Goal: Task Accomplishment & Management: Complete application form

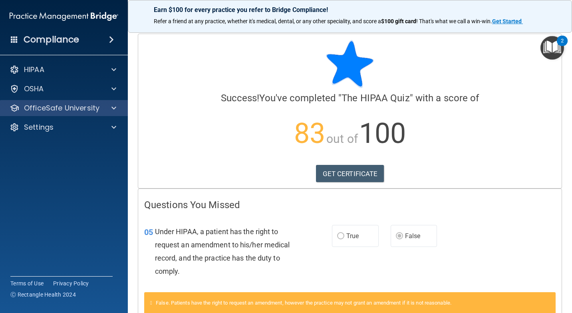
click at [46, 102] on div "OfficeSafe University" at bounding box center [64, 108] width 128 height 16
click at [114, 107] on span at bounding box center [113, 108] width 5 height 10
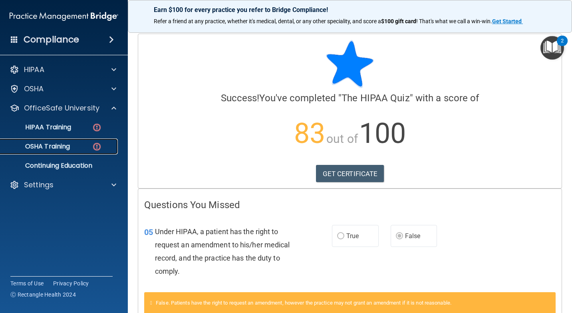
click at [59, 145] on p "OSHA Training" at bounding box center [37, 146] width 65 height 8
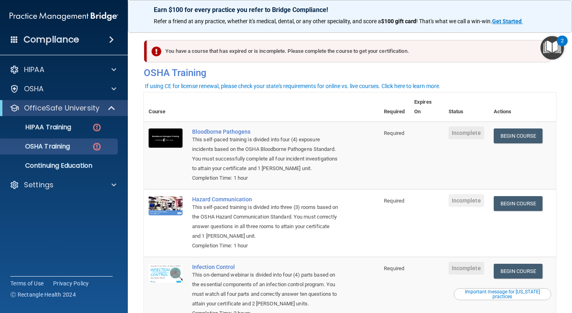
click at [200, 52] on div "You have a course that has expired or is incomplete. Please complete the course…" at bounding box center [349, 51] width 404 height 22
click at [94, 122] on img at bounding box center [97, 127] width 10 height 10
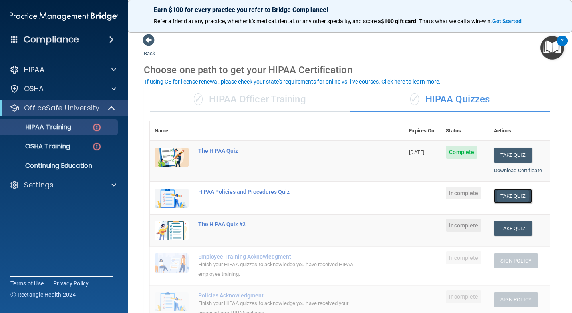
click at [508, 199] on button "Take Quiz" at bounding box center [513, 195] width 38 height 15
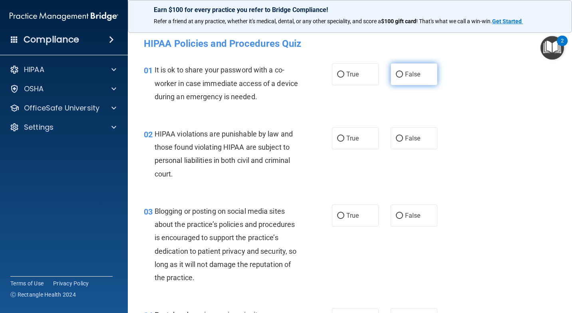
click at [414, 83] on label "False" at bounding box center [414, 74] width 47 height 22
click at [403, 78] on input "False" at bounding box center [399, 75] width 7 height 6
radio input "true"
click at [337, 139] on input "True" at bounding box center [340, 138] width 7 height 6
radio input "true"
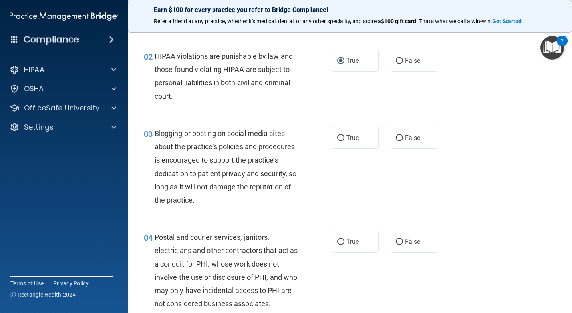
scroll to position [80, 0]
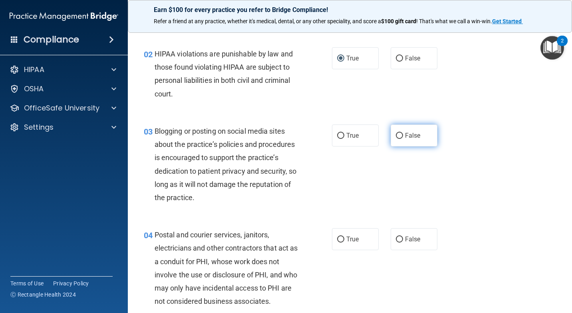
click at [400, 139] on label "False" at bounding box center [414, 135] width 47 height 22
click at [400, 139] on input "False" at bounding box center [399, 136] width 7 height 6
radio input "true"
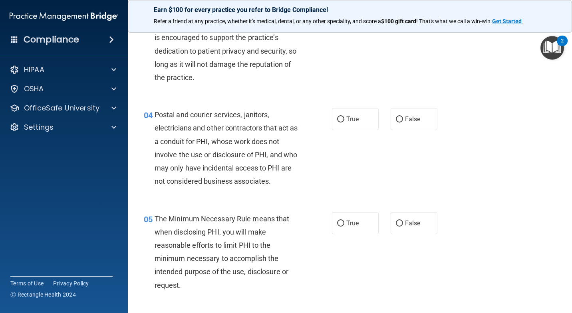
scroll to position [160, 0]
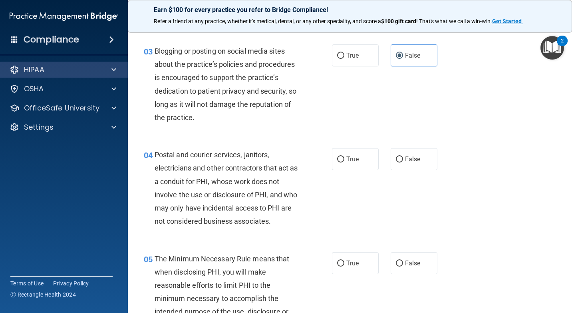
click at [54, 64] on div "HIPAA" at bounding box center [64, 70] width 128 height 16
click at [116, 72] on div at bounding box center [113, 70] width 20 height 10
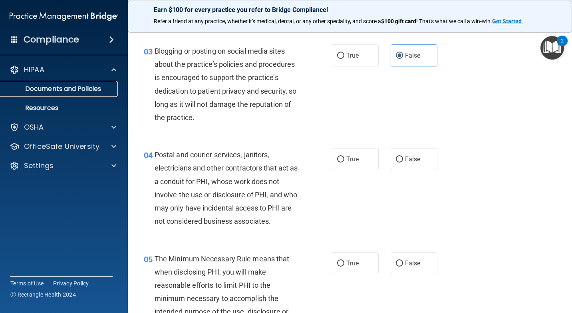
click at [65, 96] on link "Documents and Policies" at bounding box center [55, 89] width 126 height 16
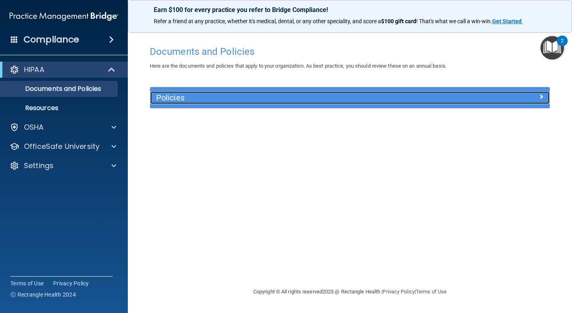
click at [184, 98] on h5 "Policies" at bounding box center [300, 97] width 288 height 9
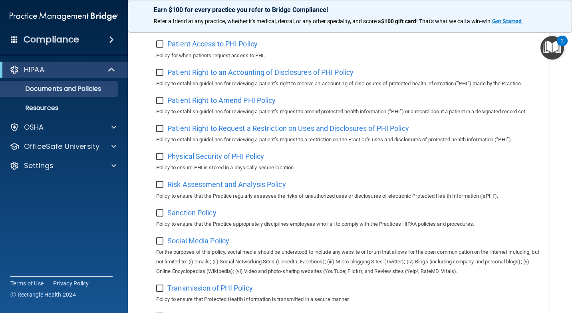
scroll to position [480, 0]
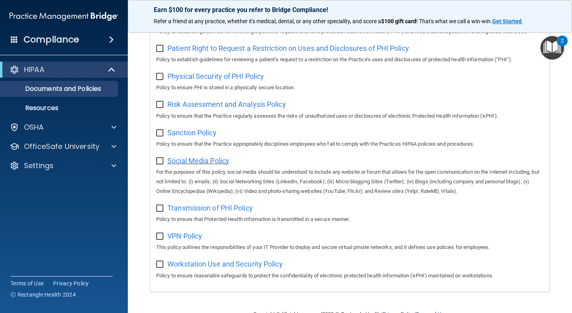
click at [188, 165] on span "Social Media Policy" at bounding box center [198, 160] width 62 height 8
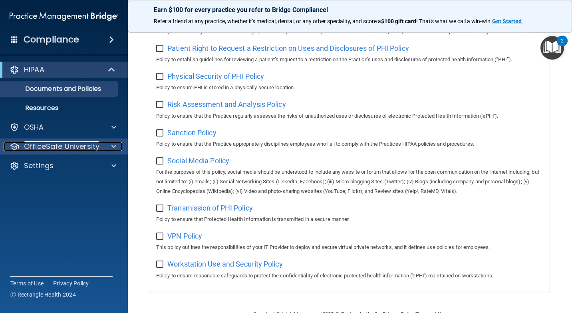
click at [50, 145] on p "OfficeSafe University" at bounding box center [62, 146] width 76 height 10
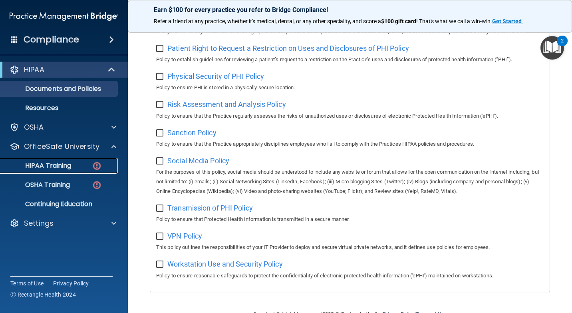
click at [66, 163] on p "HIPAA Training" at bounding box center [38, 165] width 66 height 8
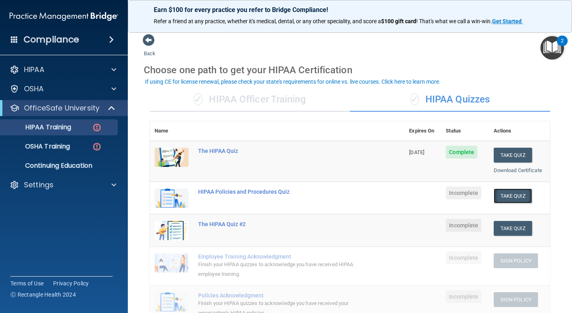
click at [505, 193] on button "Take Quiz" at bounding box center [513, 195] width 38 height 15
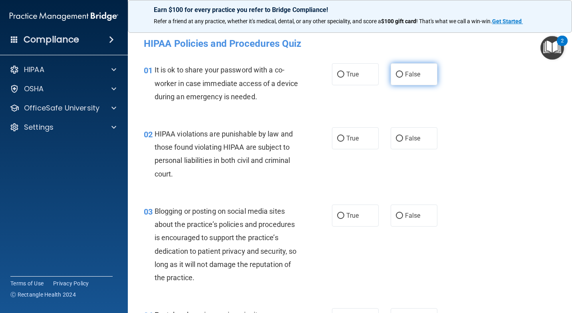
click at [404, 80] on label "False" at bounding box center [414, 74] width 47 height 22
click at [403, 78] on input "False" at bounding box center [399, 75] width 7 height 6
radio input "true"
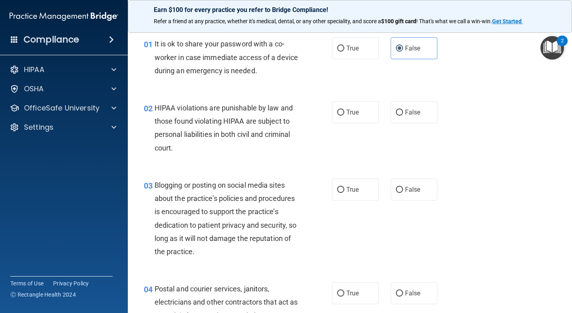
scroll to position [40, 0]
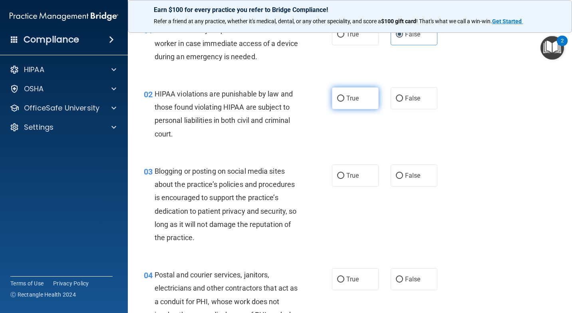
click at [356, 104] on label "True" at bounding box center [355, 98] width 47 height 22
click at [344, 102] on input "True" at bounding box center [340, 99] width 7 height 6
radio input "true"
click at [414, 178] on span "False" at bounding box center [413, 175] width 16 height 8
click at [403, 178] on input "False" at bounding box center [399, 176] width 7 height 6
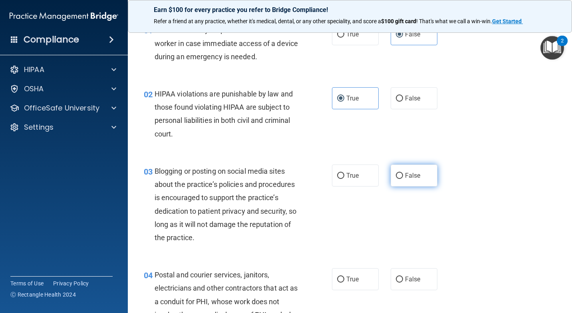
radio input "true"
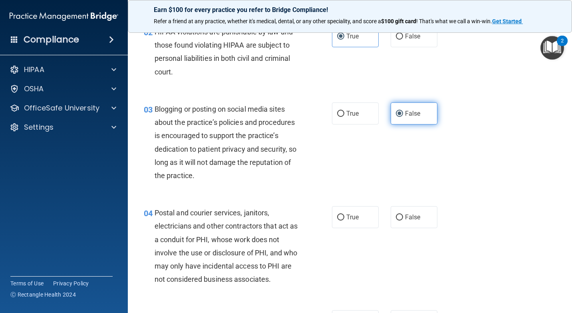
scroll to position [160, 0]
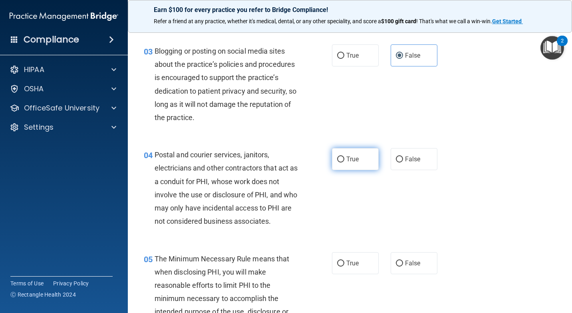
click at [337, 154] on label "True" at bounding box center [355, 159] width 47 height 22
click at [337, 156] on input "True" at bounding box center [340, 159] width 7 height 6
radio input "true"
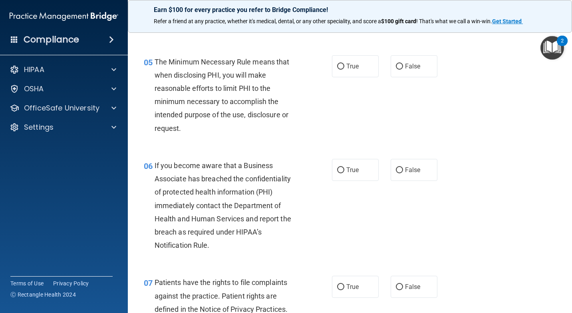
scroll to position [360, 0]
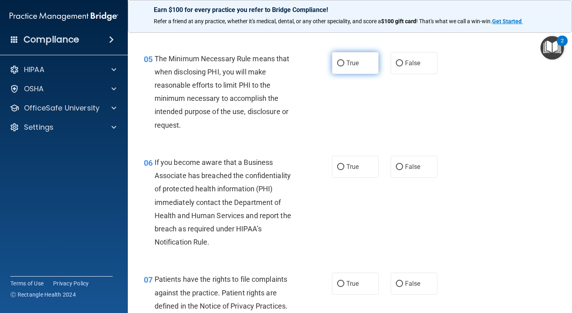
click at [363, 68] on label "True" at bounding box center [355, 63] width 47 height 22
click at [344, 66] on input "True" at bounding box center [340, 63] width 7 height 6
radio input "true"
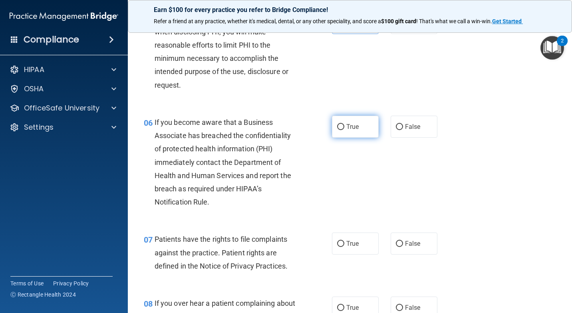
click at [347, 128] on span "True" at bounding box center [352, 127] width 12 height 8
click at [344, 128] on input "True" at bounding box center [340, 127] width 7 height 6
radio input "true"
click at [396, 126] on input "False" at bounding box center [399, 127] width 7 height 6
radio input "true"
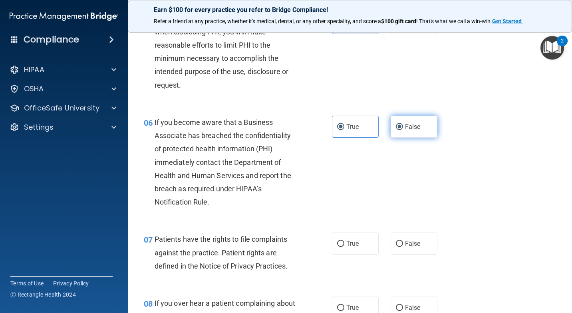
radio input "false"
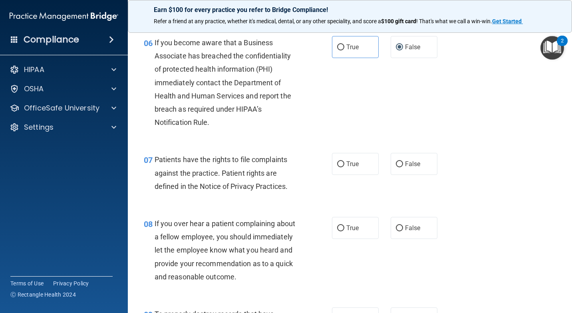
scroll to position [480, 0]
click at [337, 163] on input "True" at bounding box center [340, 164] width 7 height 6
radio input "true"
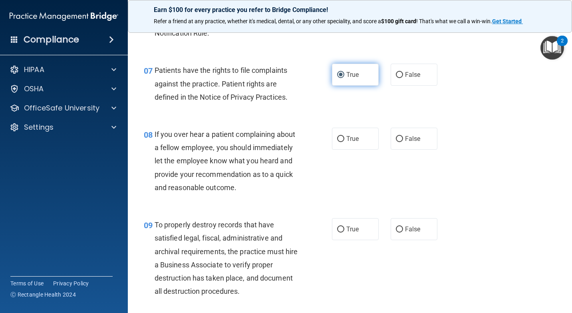
scroll to position [599, 0]
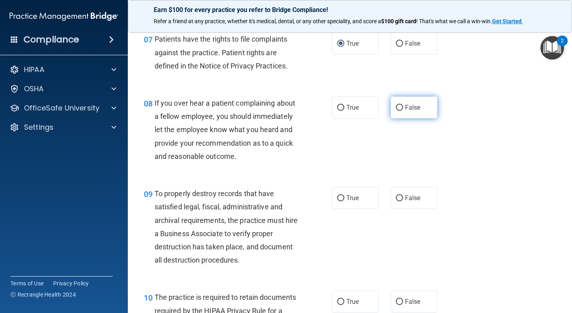
click at [416, 103] on label "False" at bounding box center [414, 107] width 47 height 22
click at [403, 105] on input "False" at bounding box center [399, 108] width 7 height 6
radio input "true"
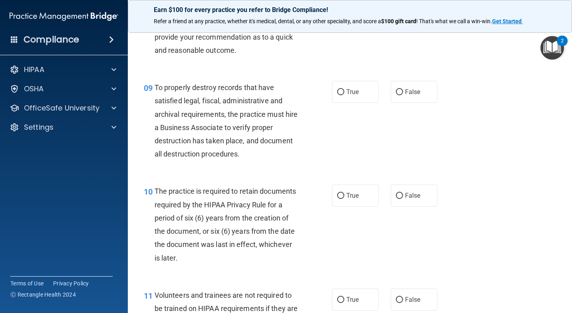
scroll to position [719, 0]
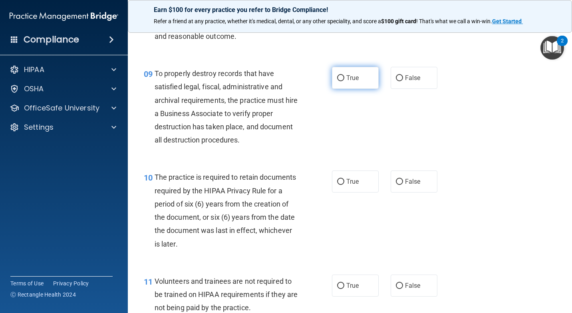
click at [338, 81] on input "True" at bounding box center [340, 78] width 7 height 6
radio input "true"
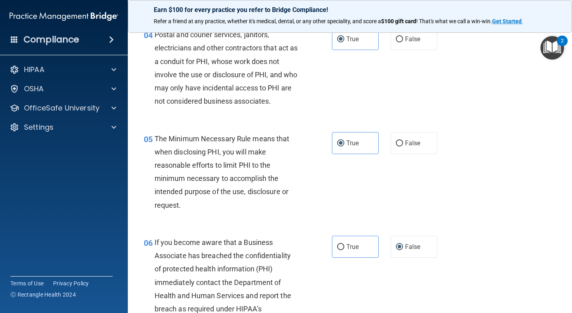
scroll to position [240, 0]
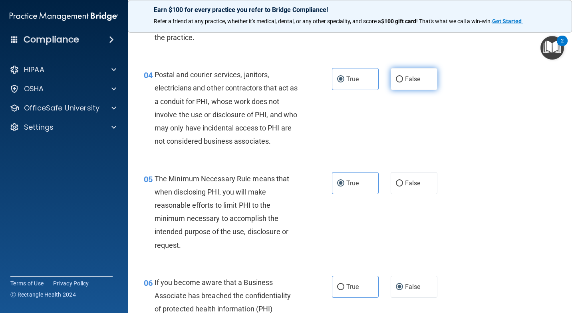
click at [408, 82] on span "False" at bounding box center [413, 79] width 16 height 8
click at [403, 82] on input "False" at bounding box center [399, 79] width 7 height 6
radio input "true"
radio input "false"
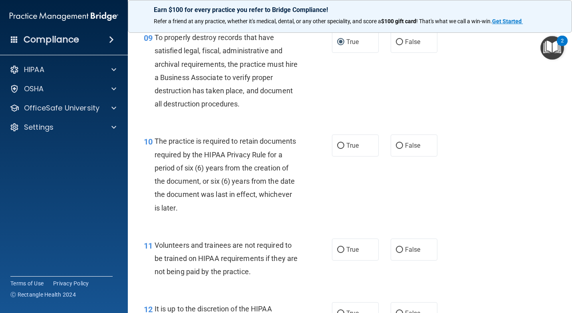
scroll to position [759, 0]
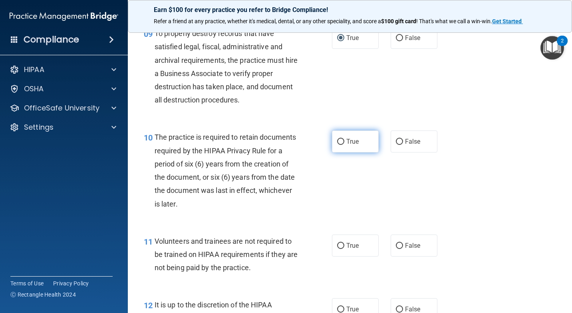
click at [350, 135] on label "True" at bounding box center [355, 141] width 47 height 22
click at [344, 139] on input "True" at bounding box center [340, 142] width 7 height 6
radio input "true"
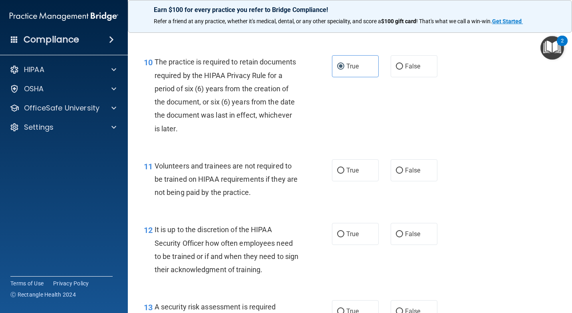
scroll to position [839, 0]
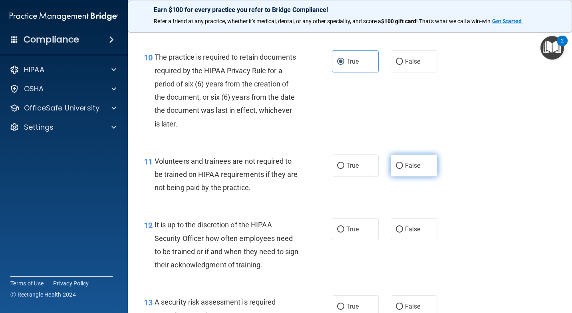
click at [409, 158] on label "False" at bounding box center [414, 165] width 47 height 22
click at [403, 163] on input "False" at bounding box center [399, 166] width 7 height 6
radio input "true"
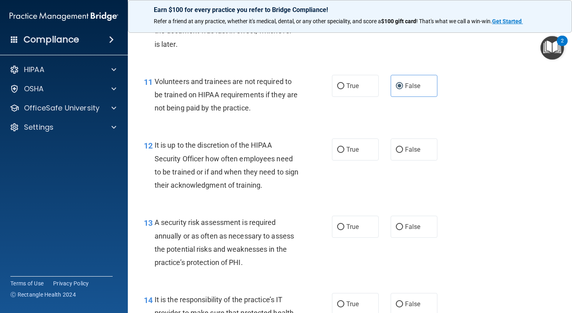
scroll to position [919, 0]
click at [401, 148] on label "False" at bounding box center [414, 149] width 47 height 22
click at [401, 148] on input "False" at bounding box center [399, 149] width 7 height 6
radio input "true"
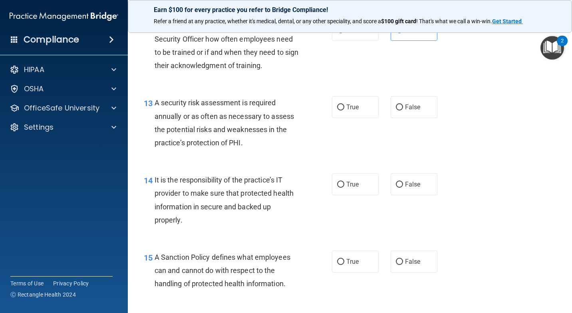
scroll to position [1039, 0]
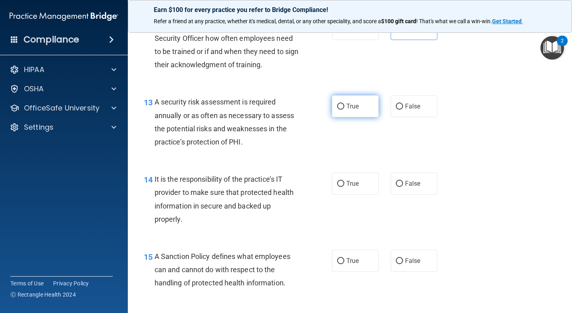
click at [334, 111] on label "True" at bounding box center [355, 106] width 47 height 22
click at [337, 109] on input "True" at bounding box center [340, 107] width 7 height 6
radio input "true"
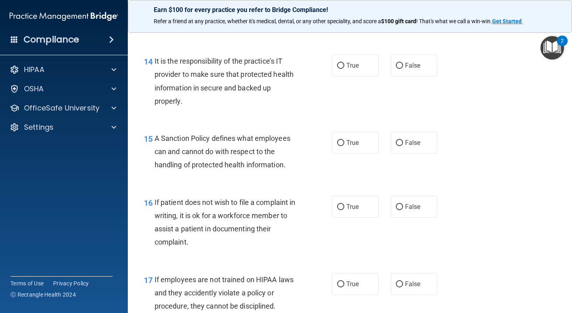
scroll to position [1159, 0]
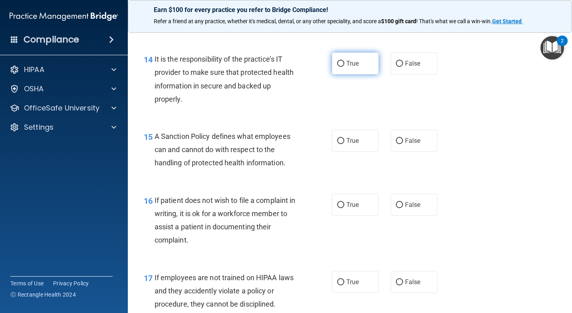
click at [354, 60] on span "True" at bounding box center [352, 64] width 12 height 8
click at [344, 61] on input "True" at bounding box center [340, 64] width 7 height 6
radio input "true"
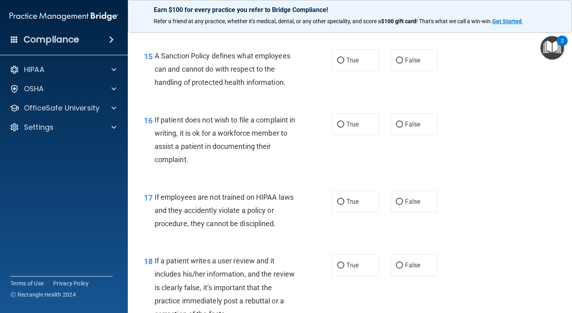
scroll to position [1239, 0]
click at [350, 69] on label "True" at bounding box center [355, 61] width 47 height 22
click at [344, 64] on input "True" at bounding box center [340, 61] width 7 height 6
radio input "true"
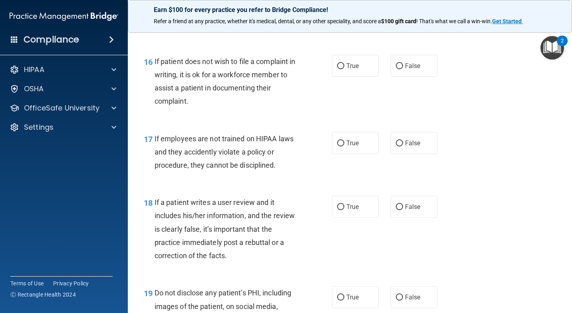
scroll to position [1319, 0]
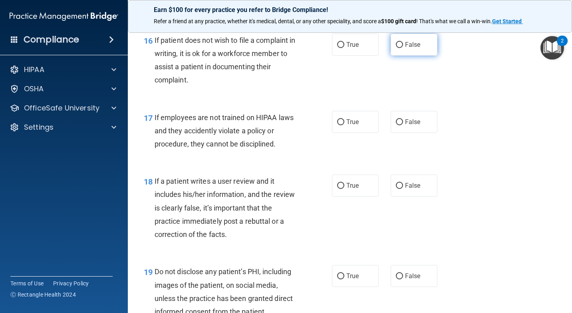
click at [391, 50] on label "False" at bounding box center [414, 45] width 47 height 22
click at [396, 48] on input "False" at bounding box center [399, 45] width 7 height 6
radio input "true"
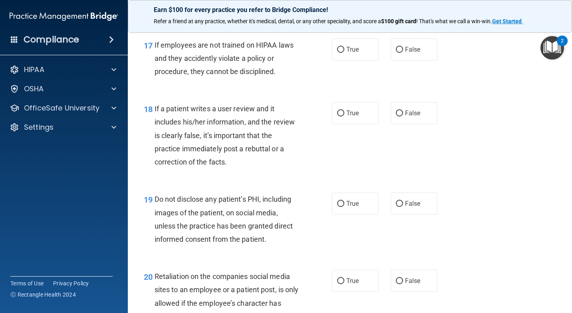
scroll to position [1399, 0]
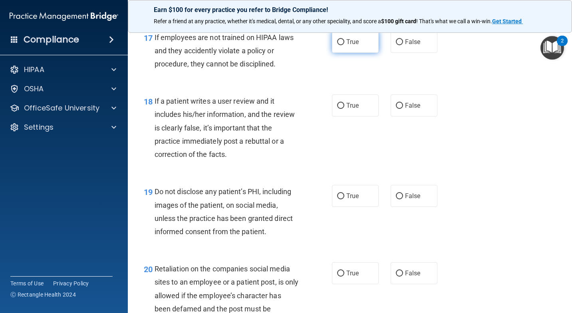
click at [368, 46] on label "True" at bounding box center [355, 42] width 47 height 22
click at [344, 45] on input "True" at bounding box center [340, 42] width 7 height 6
radio input "true"
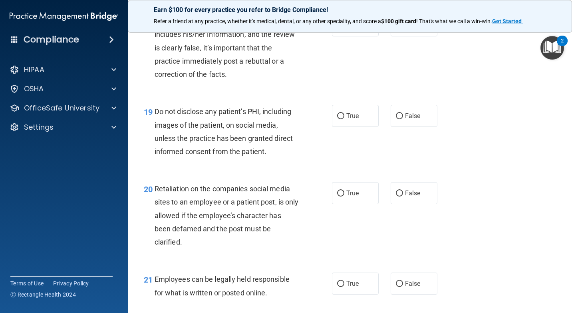
scroll to position [1439, 0]
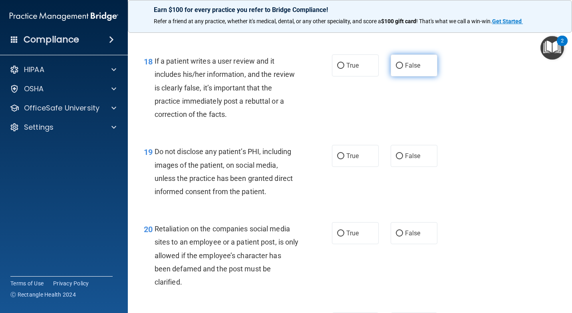
click at [391, 61] on label "False" at bounding box center [414, 65] width 47 height 22
click at [396, 63] on input "False" at bounding box center [399, 66] width 7 height 6
radio input "true"
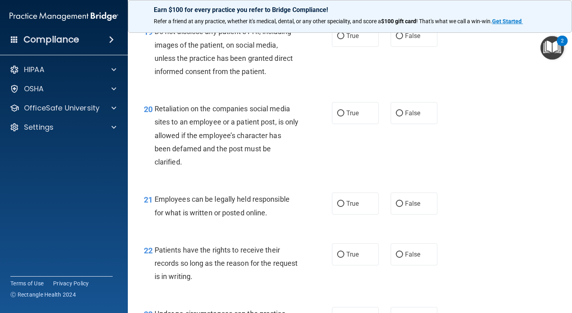
scroll to position [1519, 0]
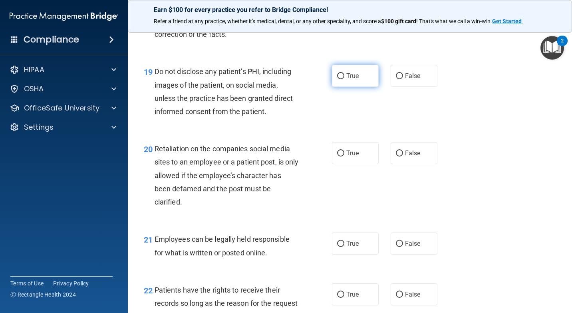
click at [364, 77] on label "True" at bounding box center [355, 76] width 47 height 22
click at [344, 77] on input "True" at bounding box center [340, 76] width 7 height 6
radio input "true"
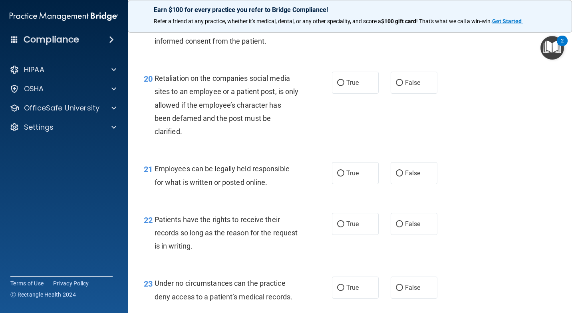
scroll to position [1599, 0]
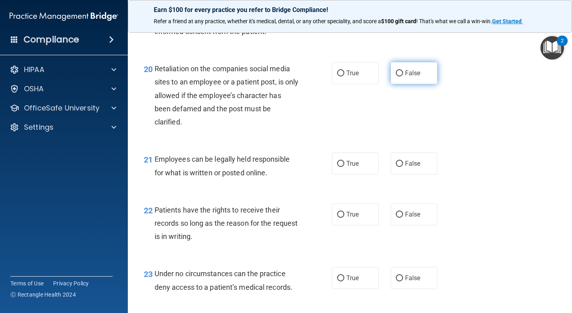
click at [399, 72] on input "False" at bounding box center [399, 73] width 7 height 6
radio input "true"
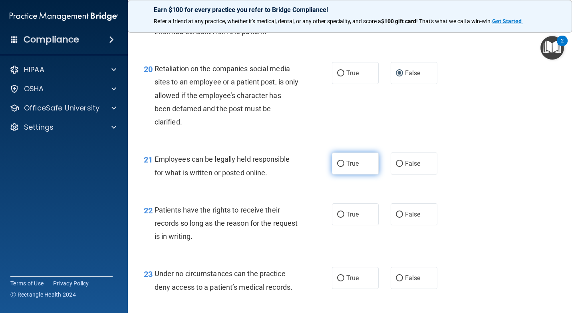
click at [367, 161] on label "True" at bounding box center [355, 163] width 47 height 22
click at [344, 161] on input "True" at bounding box center [340, 164] width 7 height 6
radio input "true"
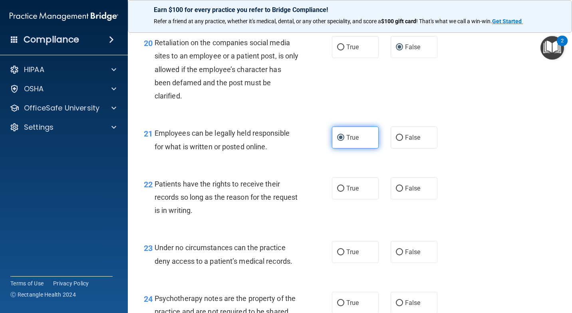
scroll to position [1638, 0]
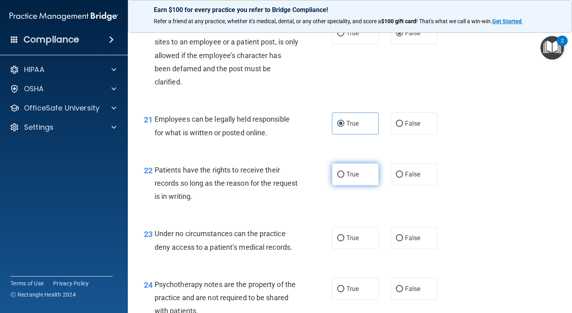
click at [366, 167] on label "True" at bounding box center [355, 174] width 47 height 22
click at [344, 171] on input "True" at bounding box center [340, 174] width 7 height 6
radio input "true"
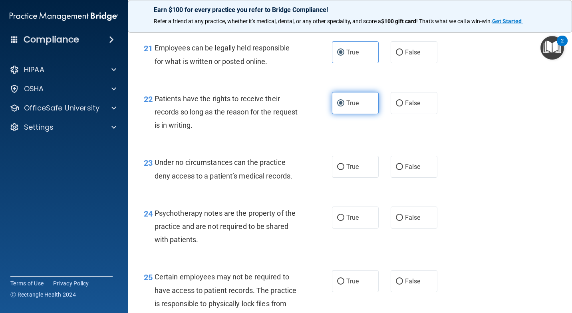
scroll to position [1718, 0]
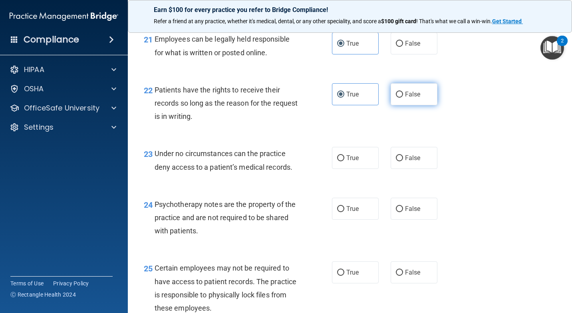
click at [416, 91] on span "False" at bounding box center [413, 94] width 16 height 8
click at [403, 92] on input "False" at bounding box center [399, 95] width 7 height 6
radio input "true"
radio input "false"
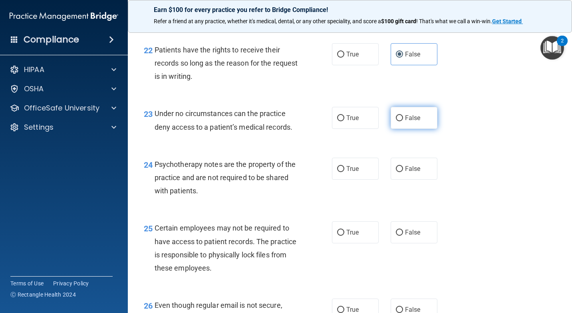
click at [405, 118] on span "False" at bounding box center [413, 118] width 16 height 8
click at [403, 118] on input "False" at bounding box center [399, 118] width 7 height 6
radio input "true"
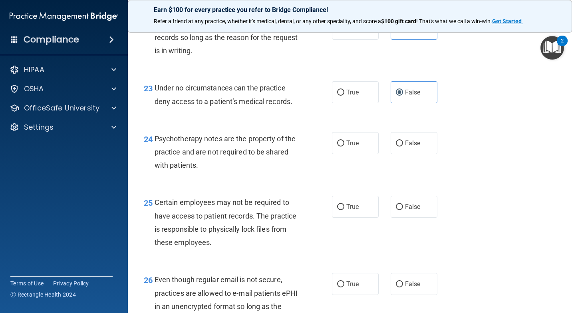
scroll to position [1798, 0]
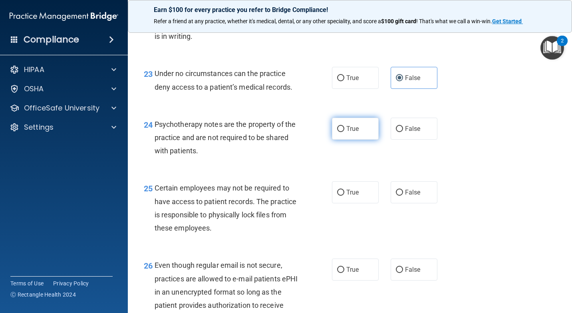
click at [357, 127] on label "True" at bounding box center [355, 128] width 47 height 22
click at [344, 127] on input "True" at bounding box center [340, 129] width 7 height 6
radio input "true"
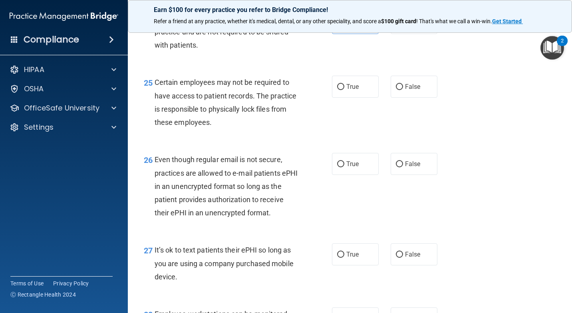
scroll to position [1918, 0]
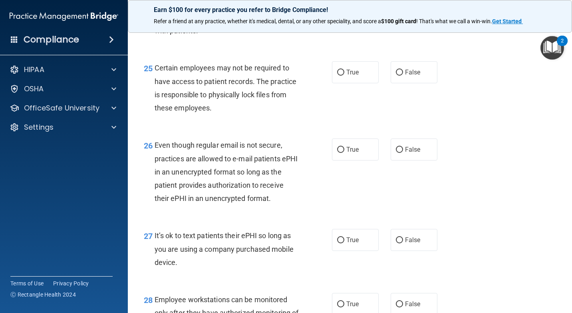
click at [337, 84] on div "25 Certain employees may not be required to have access to patient records. The…" at bounding box center [238, 89] width 212 height 57
click at [338, 80] on label "True" at bounding box center [355, 72] width 47 height 22
click at [338, 76] on input "True" at bounding box center [340, 73] width 7 height 6
radio input "true"
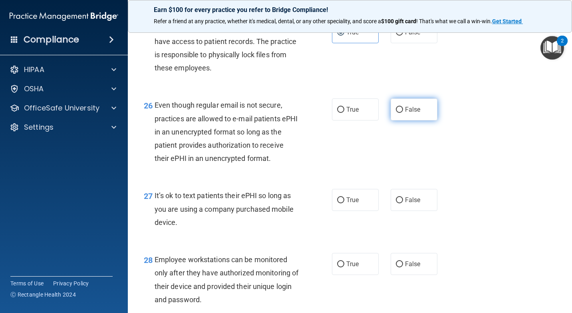
click at [411, 104] on label "False" at bounding box center [414, 109] width 47 height 22
click at [403, 107] on input "False" at bounding box center [399, 110] width 7 height 6
radio input "true"
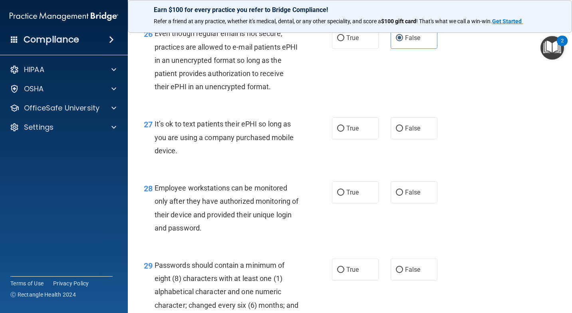
scroll to position [2038, 0]
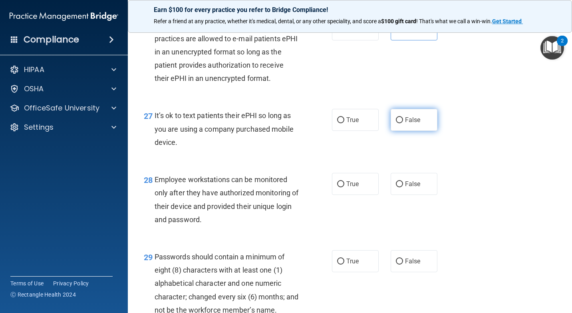
click at [409, 114] on label "False" at bounding box center [414, 120] width 47 height 22
click at [403, 117] on input "False" at bounding box center [399, 120] width 7 height 6
radio input "true"
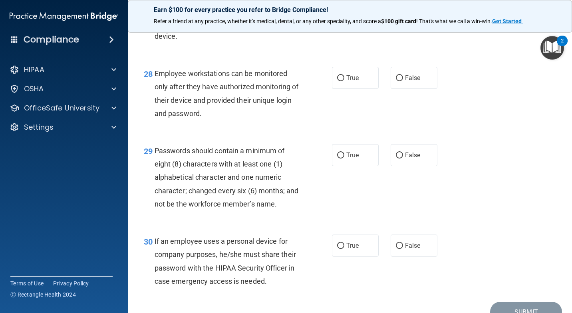
scroll to position [2158, 0]
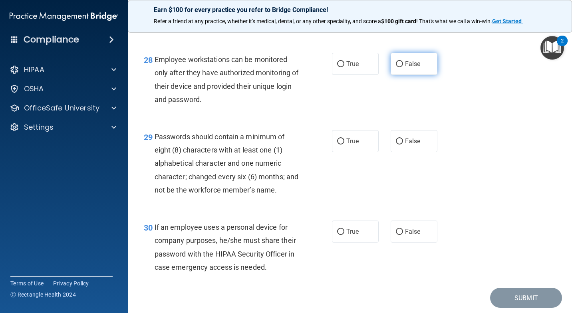
click at [392, 68] on label "False" at bounding box center [414, 64] width 47 height 22
click at [396, 67] on input "False" at bounding box center [399, 64] width 7 height 6
radio input "true"
click at [350, 136] on label "True" at bounding box center [355, 141] width 47 height 22
click at [344, 138] on input "True" at bounding box center [340, 141] width 7 height 6
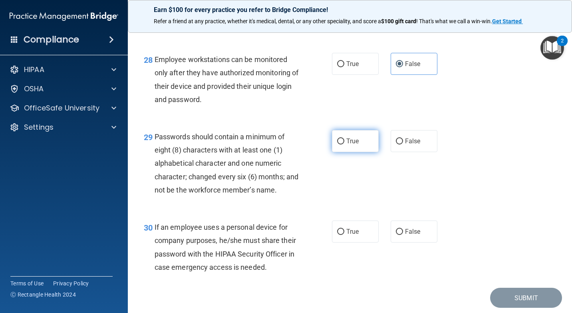
radio input "true"
click at [405, 230] on span "False" at bounding box center [413, 231] width 16 height 8
click at [402, 230] on input "False" at bounding box center [399, 232] width 7 height 6
radio input "true"
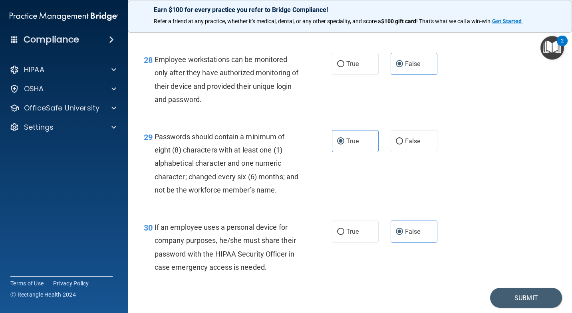
scroll to position [2198, 0]
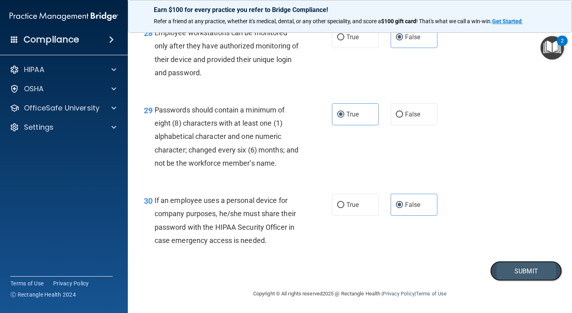
click at [506, 264] on button "Submit" at bounding box center [526, 271] width 72 height 20
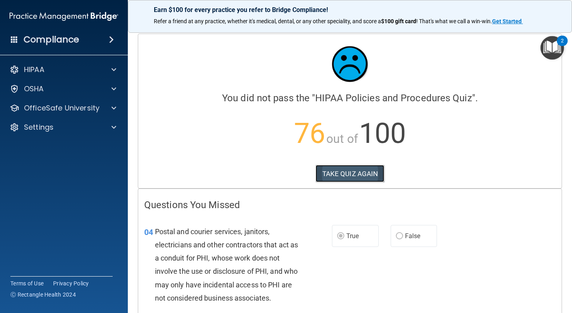
click at [330, 173] on button "TAKE QUIZ AGAIN" at bounding box center [350, 174] width 69 height 18
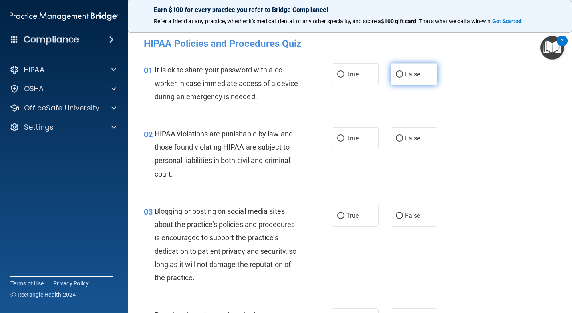
click at [405, 72] on span "False" at bounding box center [413, 74] width 16 height 8
click at [402, 72] on input "False" at bounding box center [399, 75] width 7 height 6
radio input "true"
click at [352, 129] on label "True" at bounding box center [355, 138] width 47 height 22
click at [344, 135] on input "True" at bounding box center [340, 138] width 7 height 6
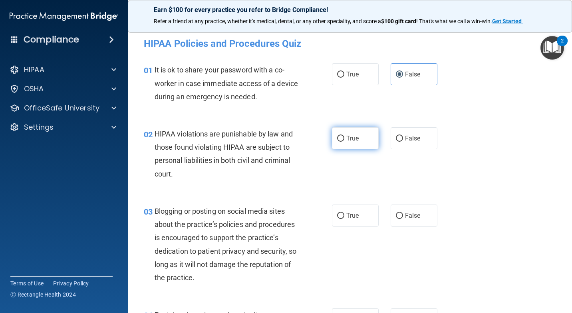
radio input "true"
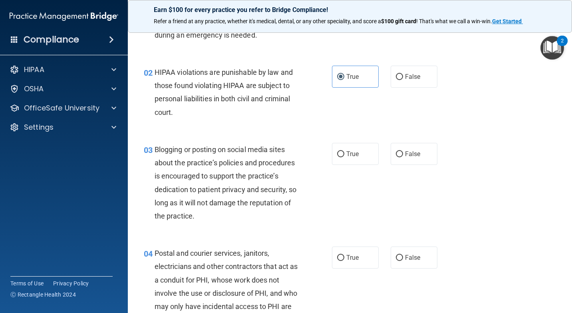
scroll to position [80, 0]
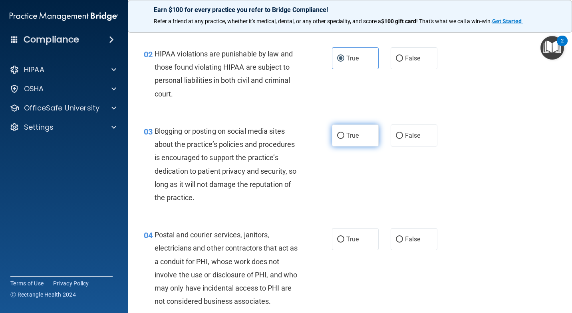
click at [344, 141] on label "True" at bounding box center [355, 135] width 47 height 22
click at [344, 139] on input "True" at bounding box center [340, 136] width 7 height 6
radio input "true"
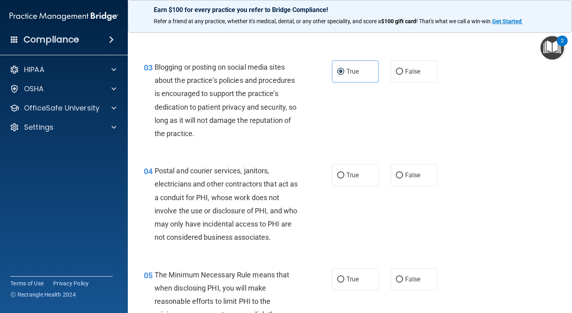
scroll to position [160, 0]
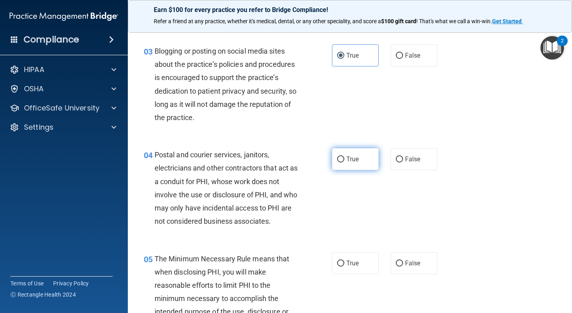
click at [335, 155] on label "True" at bounding box center [355, 159] width 47 height 22
click at [337, 156] on input "True" at bounding box center [340, 159] width 7 height 6
radio input "true"
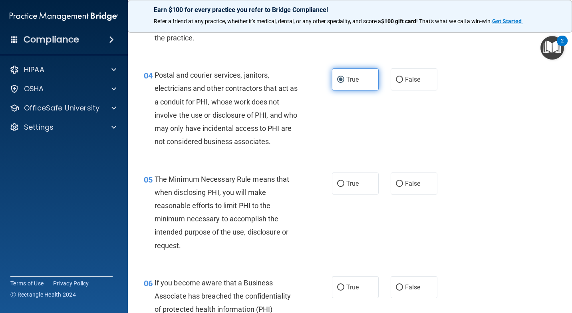
scroll to position [240, 0]
click at [349, 176] on label "True" at bounding box center [355, 183] width 47 height 22
click at [344, 180] on input "True" at bounding box center [340, 183] width 7 height 6
radio input "true"
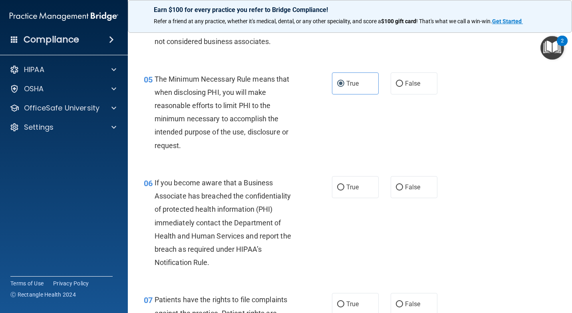
scroll to position [360, 0]
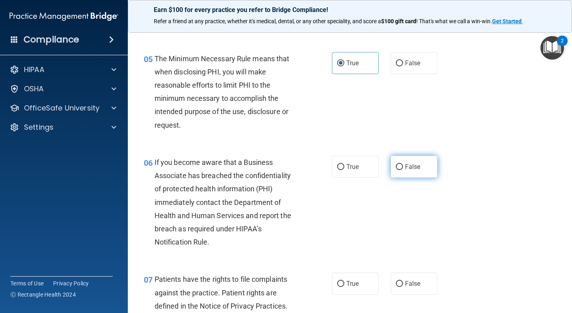
click at [422, 164] on label "False" at bounding box center [414, 166] width 47 height 22
click at [403, 164] on input "False" at bounding box center [399, 167] width 7 height 6
radio input "true"
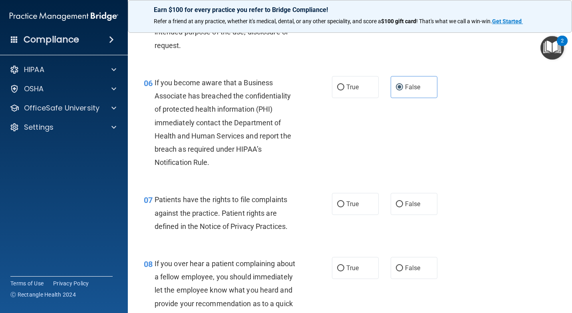
scroll to position [440, 0]
click at [346, 204] on span "True" at bounding box center [352, 203] width 12 height 8
click at [344, 204] on input "True" at bounding box center [340, 204] width 7 height 6
radio input "true"
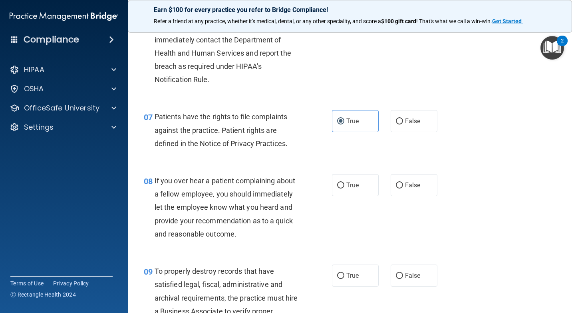
scroll to position [559, 0]
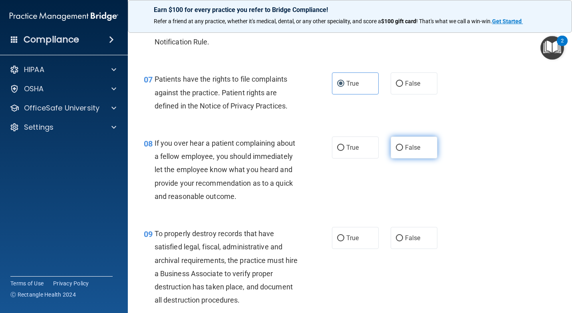
click at [414, 146] on span "False" at bounding box center [413, 147] width 16 height 8
click at [403, 146] on input "False" at bounding box center [399, 148] width 7 height 6
radio input "true"
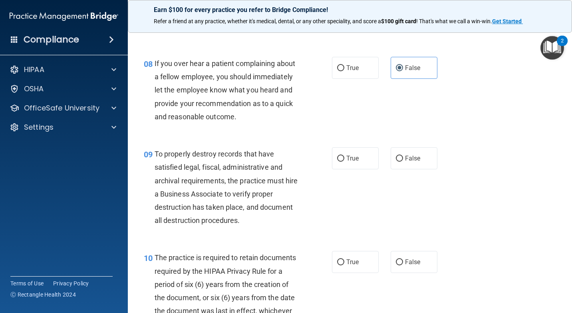
scroll to position [639, 0]
click at [347, 157] on span "True" at bounding box center [352, 158] width 12 height 8
click at [344, 157] on input "True" at bounding box center [340, 158] width 7 height 6
radio input "true"
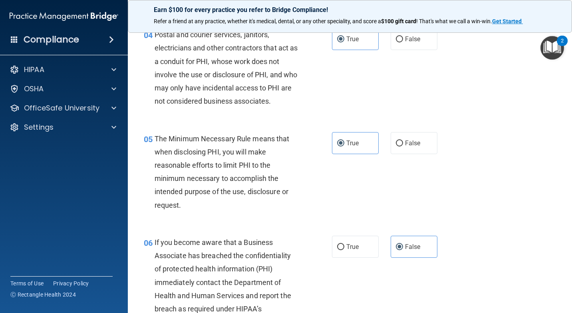
scroll to position [200, 0]
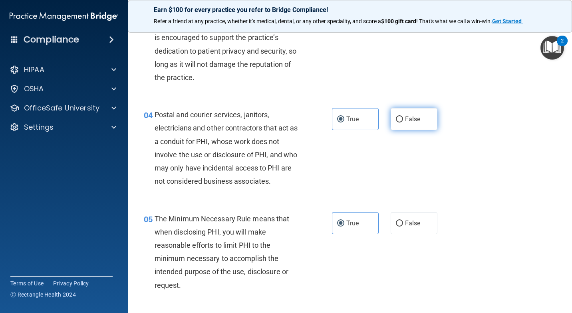
click at [431, 119] on label "False" at bounding box center [414, 119] width 47 height 22
click at [403, 119] on input "False" at bounding box center [399, 119] width 7 height 6
radio input "true"
radio input "false"
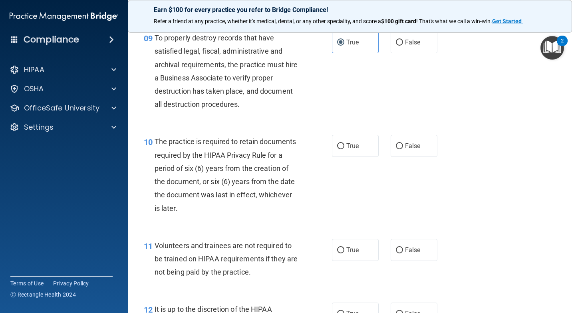
scroll to position [759, 0]
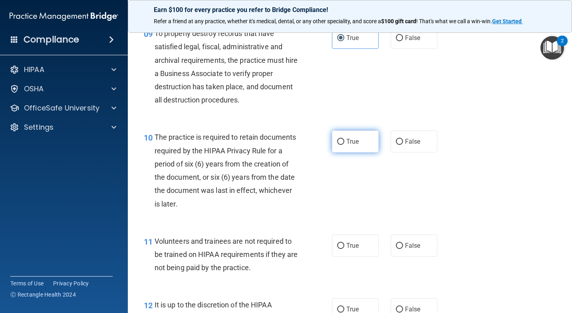
click at [338, 144] on input "True" at bounding box center [340, 142] width 7 height 6
radio input "true"
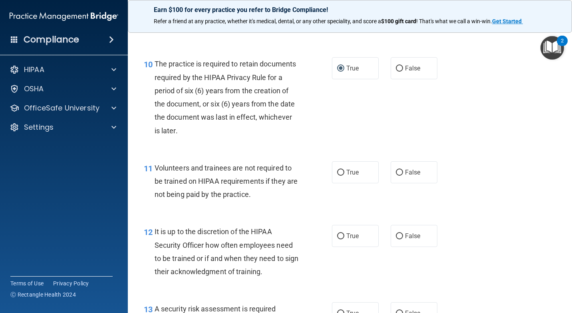
scroll to position [839, 0]
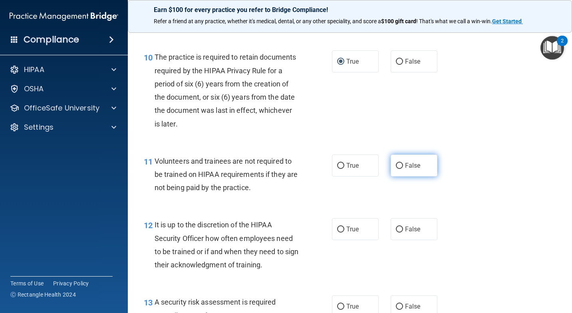
click at [397, 168] on input "False" at bounding box center [399, 166] width 7 height 6
radio input "true"
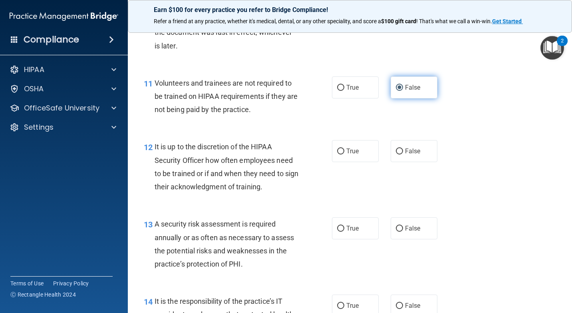
scroll to position [919, 0]
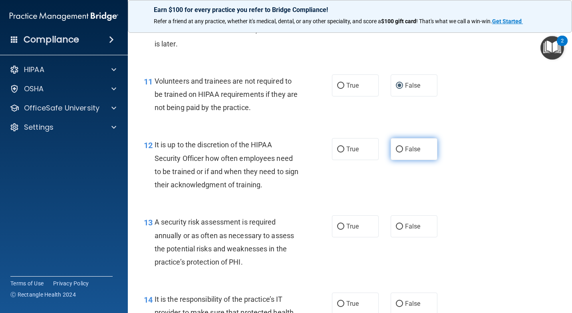
click at [403, 159] on label "False" at bounding box center [414, 149] width 47 height 22
click at [403, 152] on input "False" at bounding box center [399, 149] width 7 height 6
radio input "true"
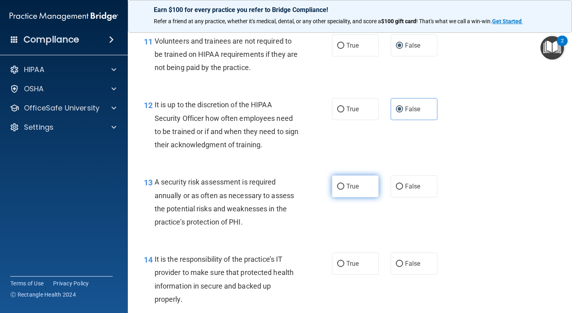
click at [343, 183] on label "True" at bounding box center [355, 186] width 47 height 22
click at [343, 183] on input "True" at bounding box center [340, 186] width 7 height 6
radio input "true"
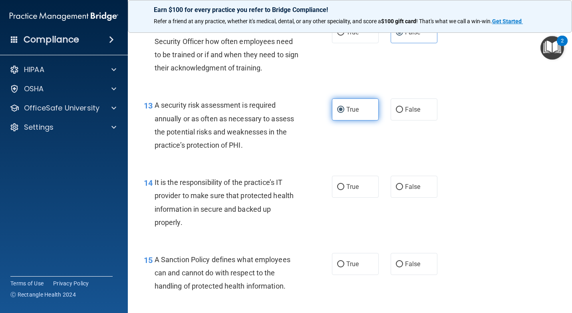
scroll to position [1039, 0]
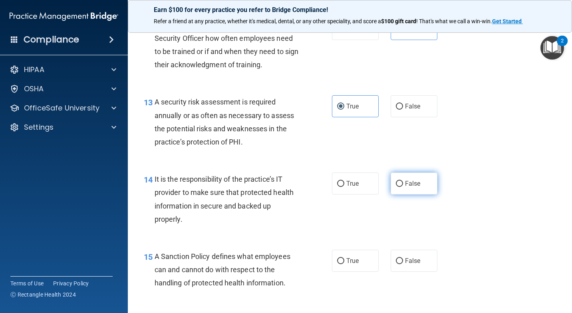
click at [407, 184] on span "False" at bounding box center [413, 183] width 16 height 8
click at [403, 184] on input "False" at bounding box center [399, 184] width 7 height 6
radio input "true"
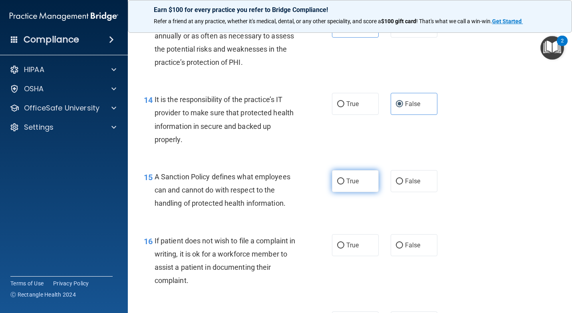
scroll to position [1119, 0]
click at [384, 181] on div "True False" at bounding box center [388, 180] width 112 height 22
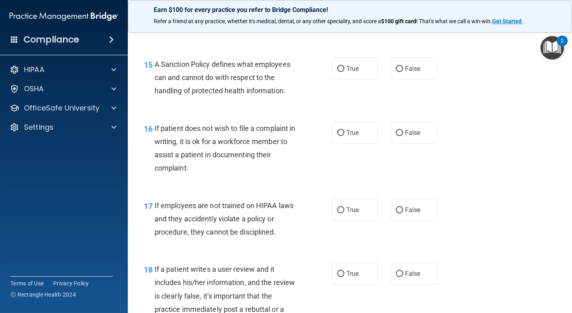
scroll to position [1239, 0]
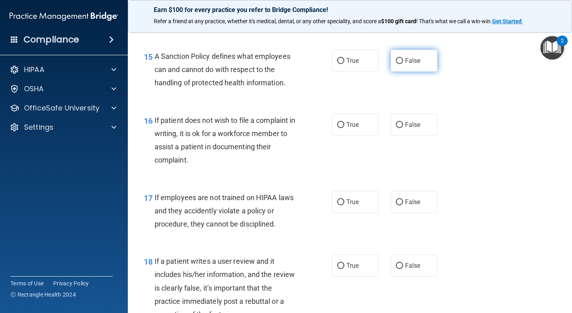
click at [402, 72] on label "False" at bounding box center [414, 61] width 47 height 22
click at [402, 64] on input "False" at bounding box center [399, 61] width 7 height 6
radio input "true"
click at [359, 133] on label "True" at bounding box center [355, 124] width 47 height 22
click at [344, 128] on input "True" at bounding box center [340, 125] width 7 height 6
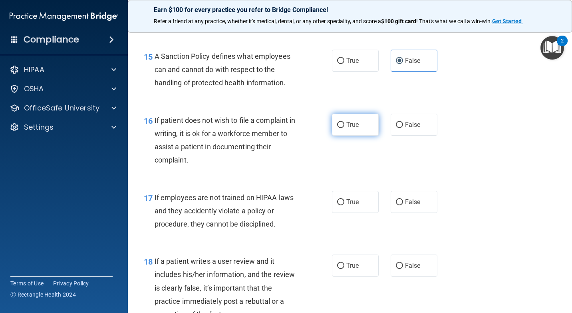
radio input "true"
click at [391, 198] on label "False" at bounding box center [414, 202] width 47 height 22
click at [396, 199] on input "False" at bounding box center [399, 202] width 7 height 6
radio input "true"
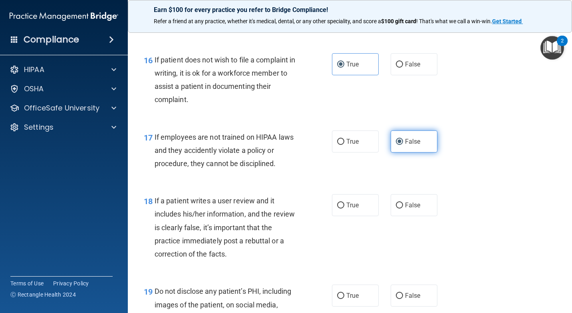
scroll to position [1319, 0]
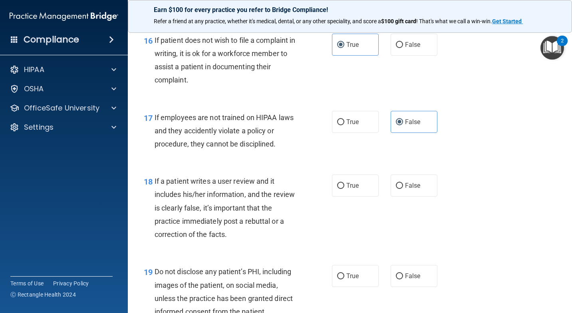
click at [394, 170] on div "18 If a patient writes a user review and it includes his/her information, and t…" at bounding box center [350, 209] width 424 height 90
click at [396, 185] on input "False" at bounding box center [399, 186] width 7 height 6
radio input "true"
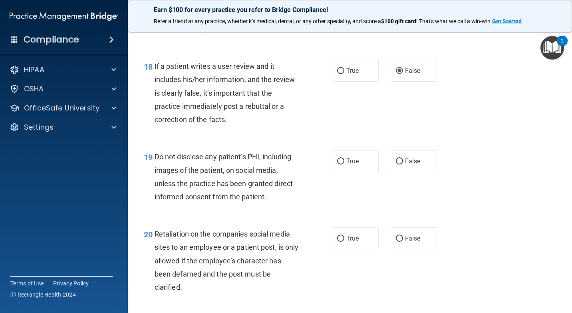
scroll to position [1439, 0]
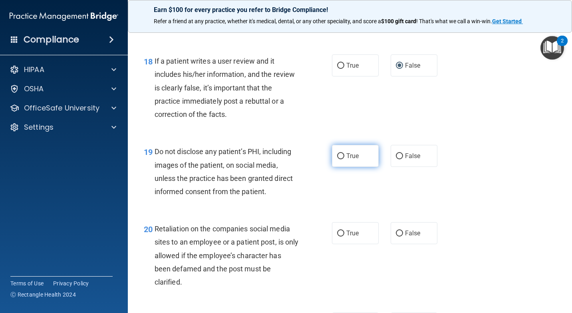
click at [349, 153] on span "True" at bounding box center [352, 156] width 12 height 8
click at [344, 153] on input "True" at bounding box center [340, 156] width 7 height 6
radio input "true"
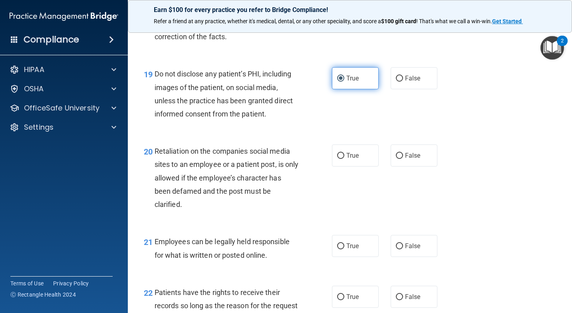
scroll to position [1519, 0]
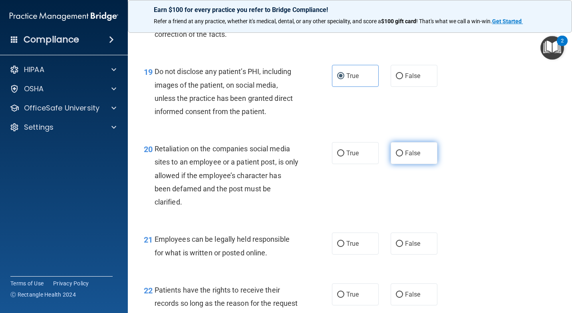
click at [412, 151] on span "False" at bounding box center [413, 153] width 16 height 8
click at [403, 151] on input "False" at bounding box center [399, 153] width 7 height 6
radio input "true"
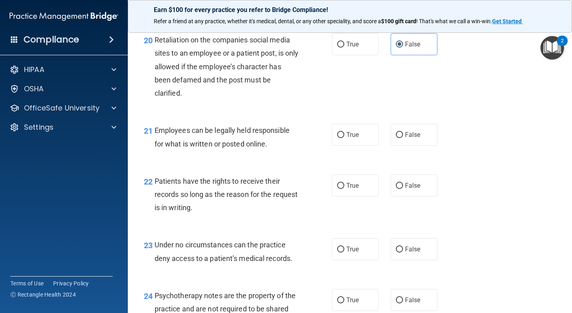
scroll to position [1638, 0]
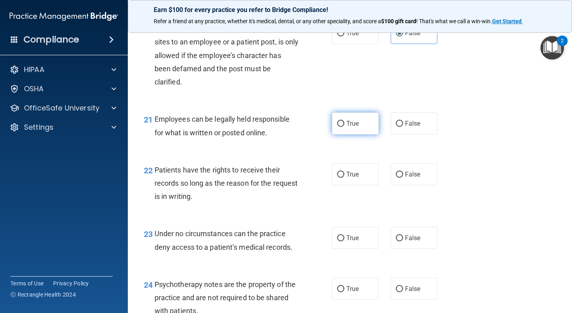
click at [359, 128] on label "True" at bounding box center [355, 123] width 47 height 22
click at [344, 127] on input "True" at bounding box center [340, 124] width 7 height 6
radio input "true"
click at [400, 168] on label "False" at bounding box center [414, 174] width 47 height 22
click at [400, 171] on input "False" at bounding box center [399, 174] width 7 height 6
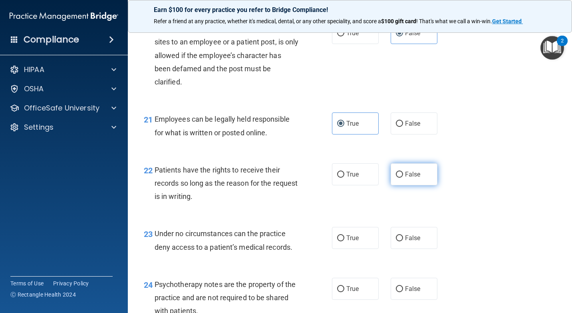
radio input "true"
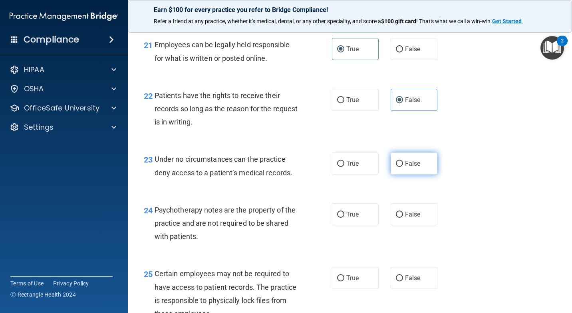
scroll to position [1718, 0]
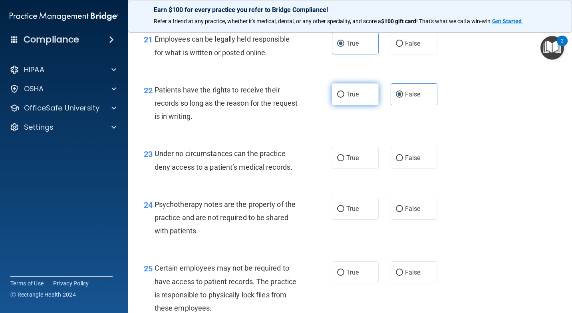
click at [344, 100] on label "True" at bounding box center [355, 94] width 47 height 22
click at [344, 98] on input "True" at bounding box center [340, 95] width 7 height 6
radio input "true"
radio input "false"
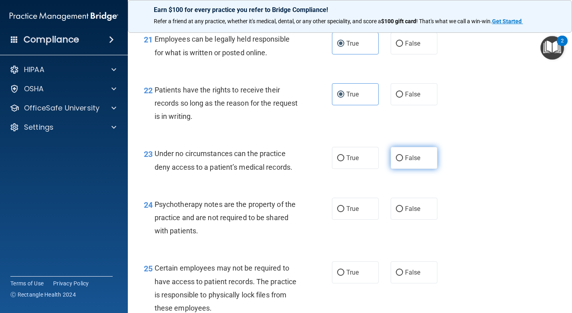
click at [396, 158] on input "False" at bounding box center [399, 158] width 7 height 6
radio input "true"
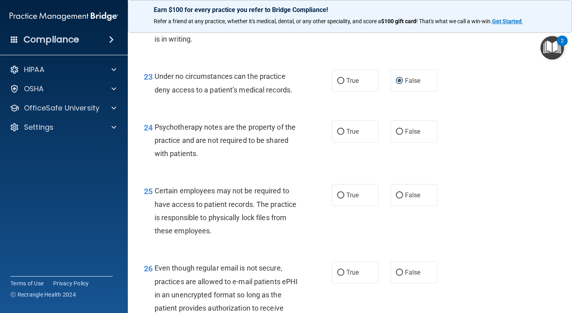
scroll to position [1798, 0]
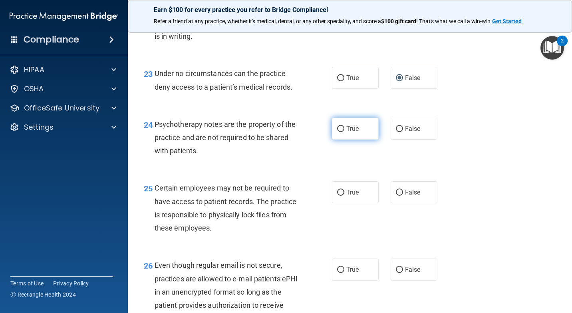
click at [354, 133] on label "True" at bounding box center [355, 128] width 47 height 22
click at [344, 132] on input "True" at bounding box center [340, 129] width 7 height 6
radio input "true"
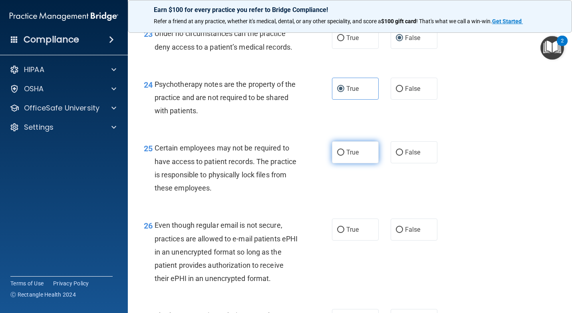
click at [354, 152] on span "True" at bounding box center [352, 152] width 12 height 8
click at [344, 152] on input "True" at bounding box center [340, 152] width 7 height 6
radio input "true"
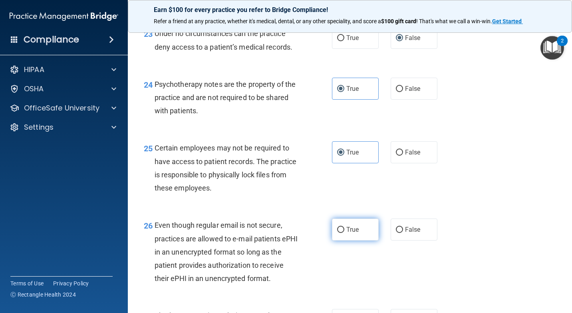
click at [358, 219] on label "True" at bounding box center [355, 229] width 47 height 22
click at [344, 227] on input "True" at bounding box center [340, 230] width 7 height 6
radio input "true"
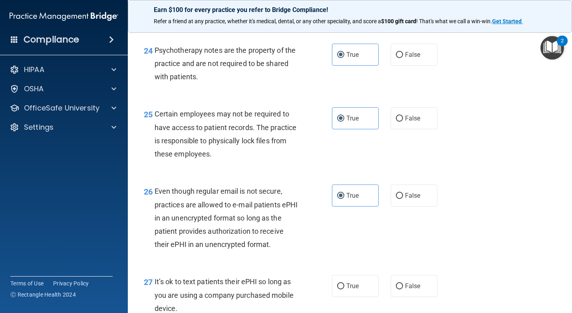
scroll to position [1998, 0]
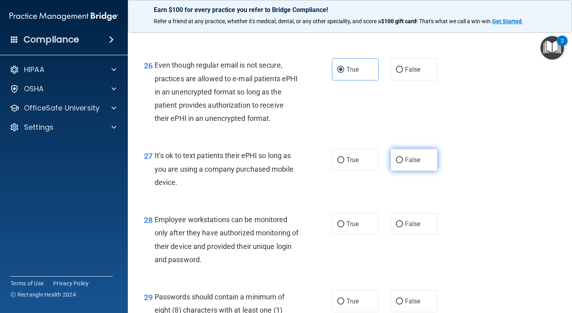
click at [419, 163] on label "False" at bounding box center [414, 160] width 47 height 22
click at [403, 163] on input "False" at bounding box center [399, 160] width 7 height 6
radio input "true"
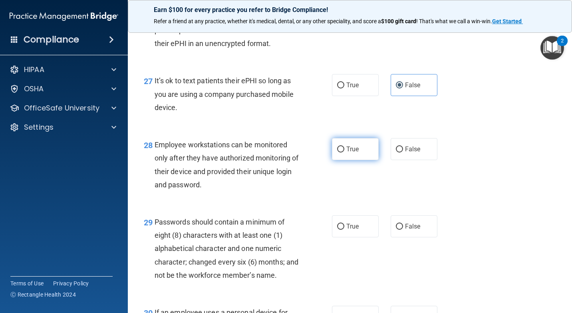
scroll to position [2078, 0]
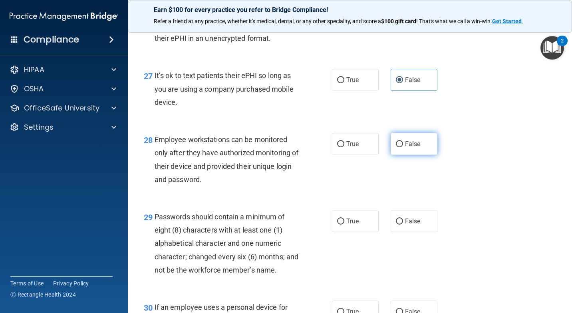
click at [396, 141] on input "False" at bounding box center [399, 144] width 7 height 6
radio input "true"
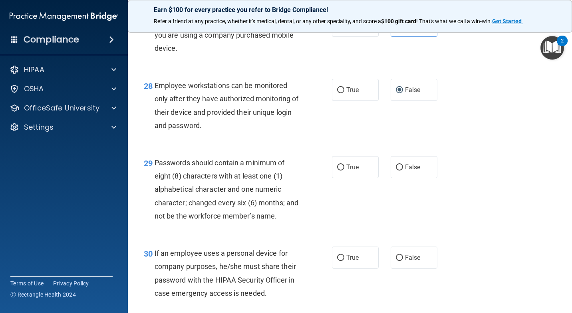
scroll to position [2158, 0]
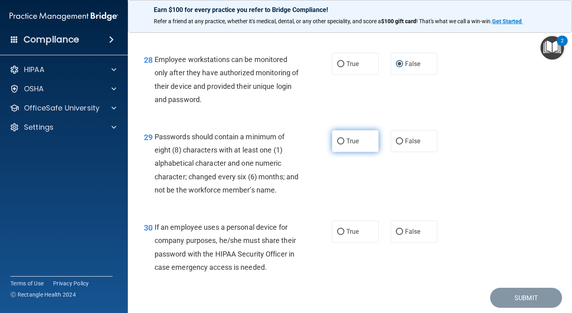
click at [339, 142] on input "True" at bounding box center [340, 141] width 7 height 6
radio input "true"
click at [397, 229] on input "False" at bounding box center [399, 232] width 7 height 6
radio input "true"
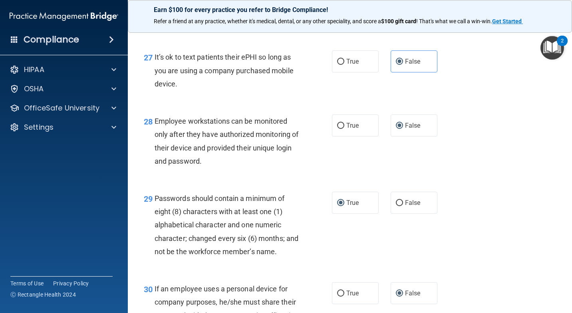
scroll to position [2198, 0]
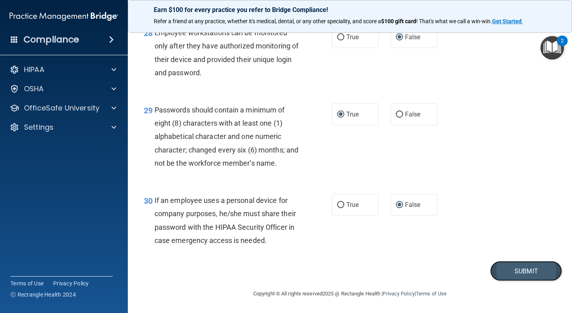
click at [538, 263] on button "Submit" at bounding box center [526, 271] width 72 height 20
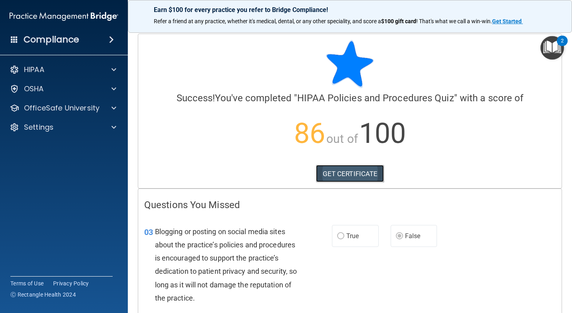
click at [348, 174] on link "GET CERTIFICATE" at bounding box center [350, 174] width 68 height 18
click at [114, 68] on span at bounding box center [113, 70] width 5 height 10
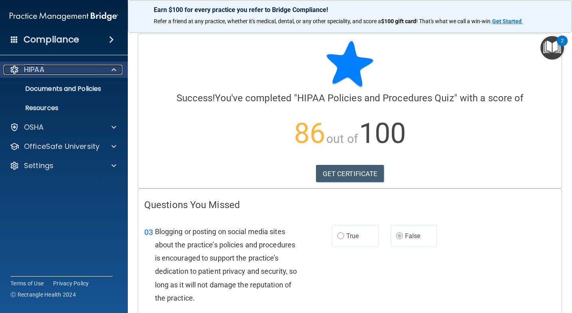
click at [114, 68] on span at bounding box center [113, 70] width 5 height 10
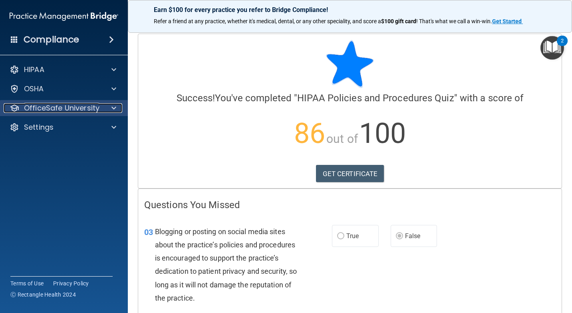
click at [89, 106] on p "OfficeSafe University" at bounding box center [62, 108] width 76 height 10
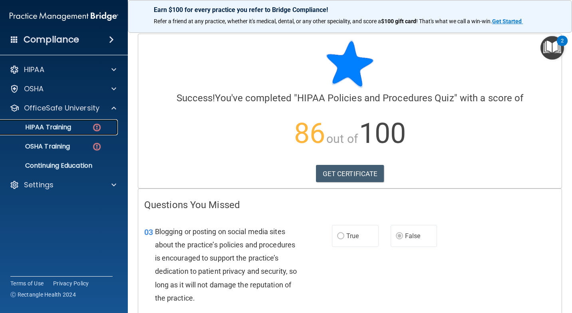
click at [70, 125] on p "HIPAA Training" at bounding box center [38, 127] width 66 height 8
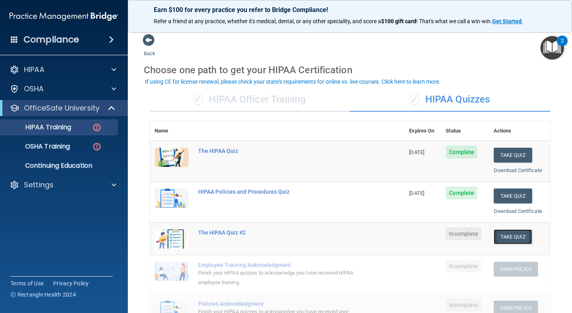
click at [516, 239] on button "Take Quiz" at bounding box center [513, 236] width 38 height 15
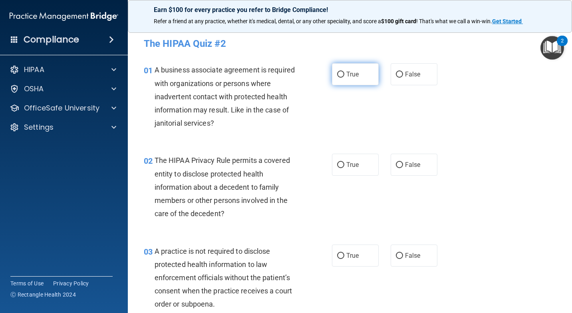
click at [343, 74] on label "True" at bounding box center [355, 74] width 47 height 22
click at [343, 74] on input "True" at bounding box center [340, 75] width 7 height 6
radio input "true"
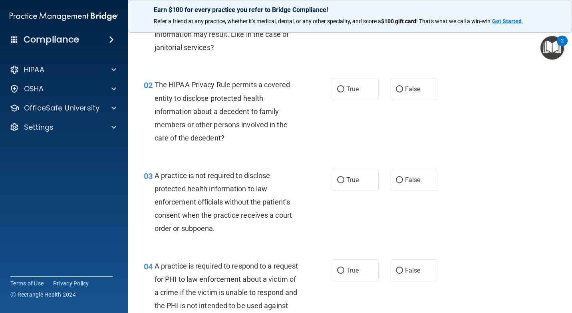
scroll to position [80, 0]
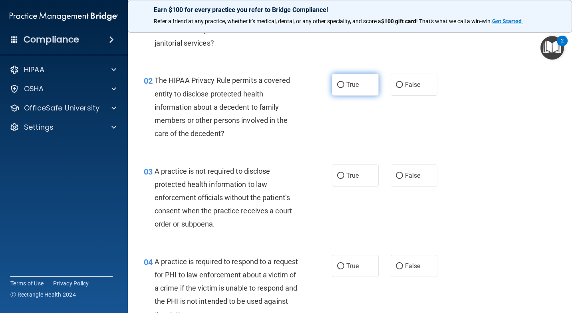
click at [355, 84] on span "True" at bounding box center [352, 85] width 12 height 8
click at [344, 84] on input "True" at bounding box center [340, 85] width 7 height 6
radio input "true"
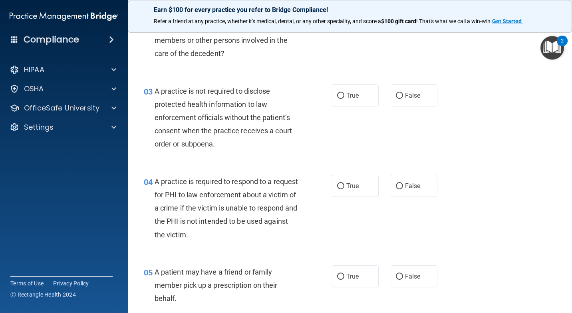
scroll to position [200, 0]
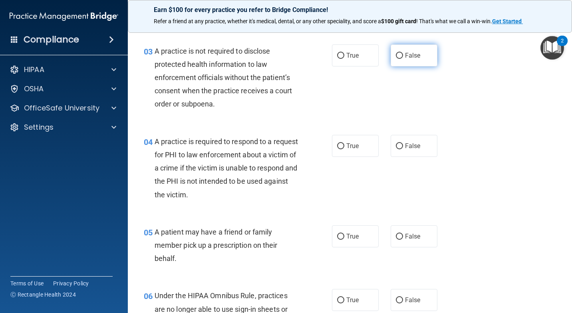
click at [418, 62] on label "False" at bounding box center [414, 55] width 47 height 22
click at [403, 59] on input "False" at bounding box center [399, 56] width 7 height 6
radio input "true"
click at [337, 147] on input "True" at bounding box center [340, 146] width 7 height 6
radio input "true"
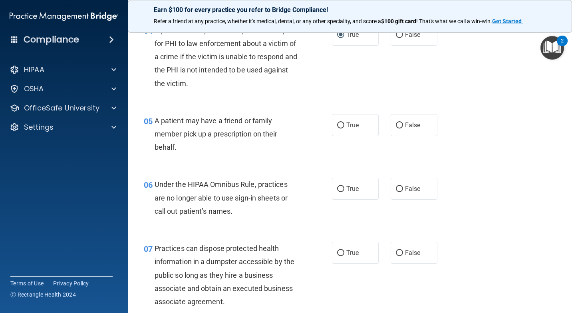
scroll to position [360, 0]
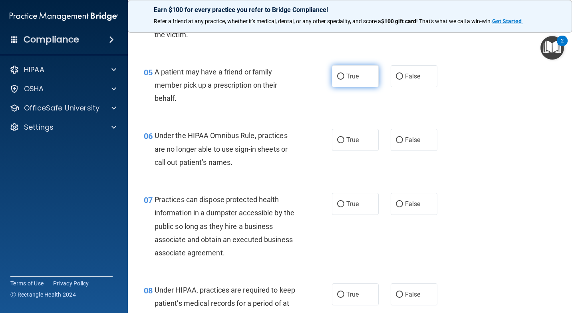
click at [347, 79] on span "True" at bounding box center [352, 76] width 12 height 8
click at [344, 79] on input "True" at bounding box center [340, 77] width 7 height 6
radio input "true"
click at [401, 139] on label "False" at bounding box center [414, 140] width 47 height 22
click at [401, 139] on input "False" at bounding box center [399, 140] width 7 height 6
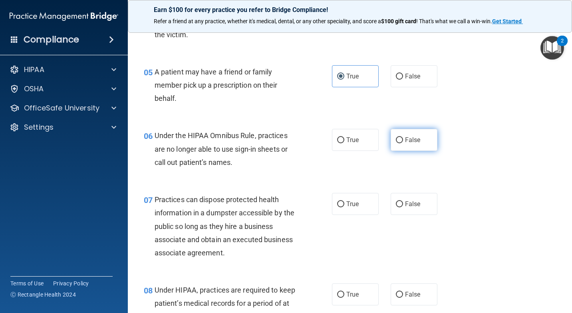
radio input "true"
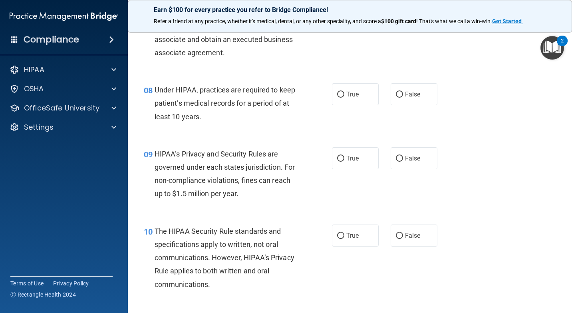
scroll to position [520, 0]
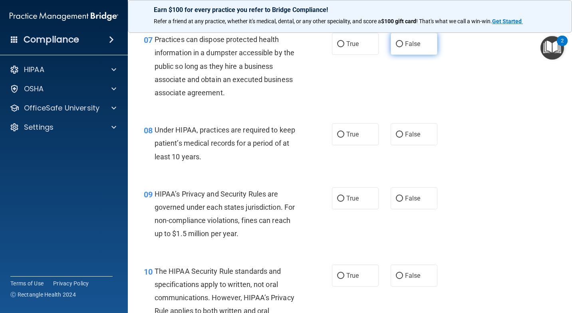
click at [396, 41] on input "False" at bounding box center [399, 44] width 7 height 6
radio input "true"
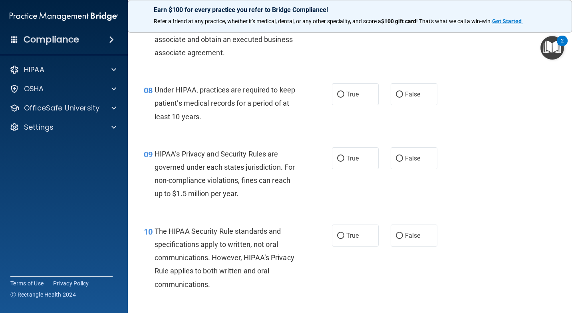
scroll to position [599, 0]
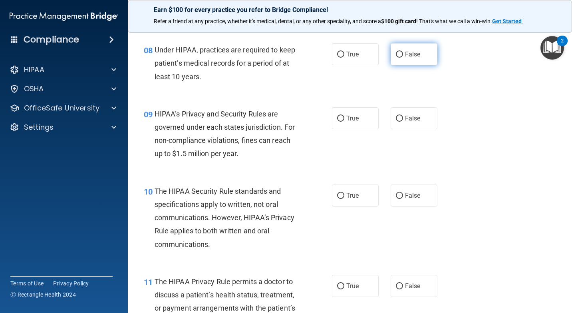
click at [411, 56] on span "False" at bounding box center [413, 54] width 16 height 8
click at [403, 56] on input "False" at bounding box center [399, 55] width 7 height 6
radio input "true"
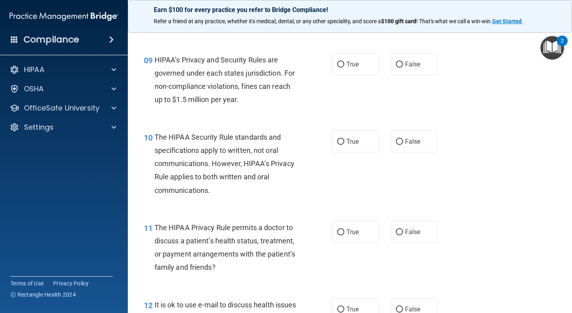
scroll to position [639, 0]
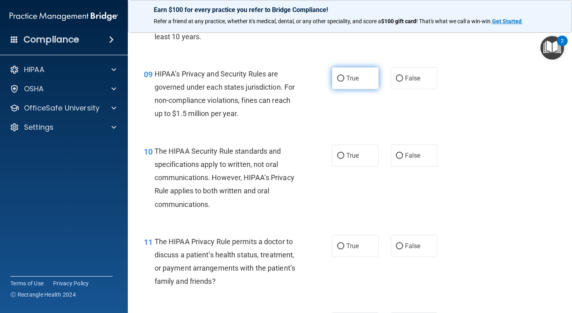
click at [350, 84] on label "True" at bounding box center [355, 78] width 47 height 22
click at [344, 82] on input "True" at bounding box center [340, 79] width 7 height 6
radio input "true"
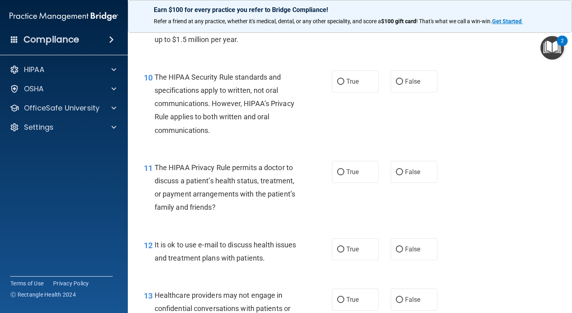
scroll to position [719, 0]
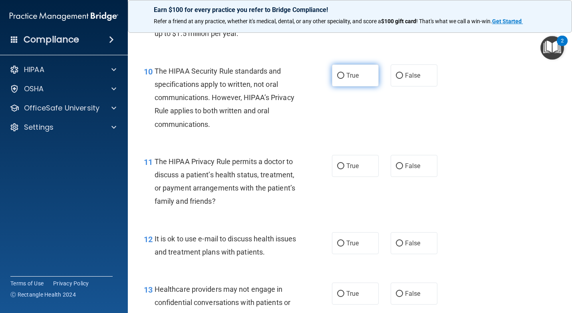
click at [366, 74] on label "True" at bounding box center [355, 75] width 47 height 22
click at [344, 74] on input "True" at bounding box center [340, 76] width 7 height 6
radio input "true"
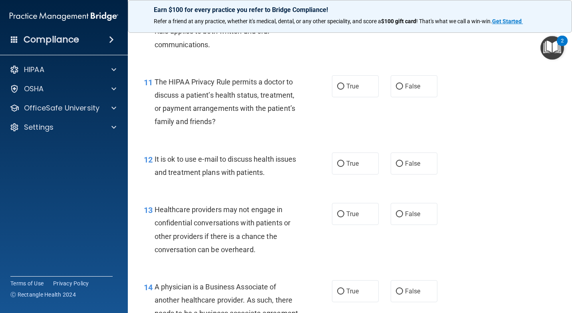
scroll to position [799, 0]
click at [414, 85] on span "False" at bounding box center [413, 86] width 16 height 8
click at [403, 85] on input "False" at bounding box center [399, 86] width 7 height 6
radio input "true"
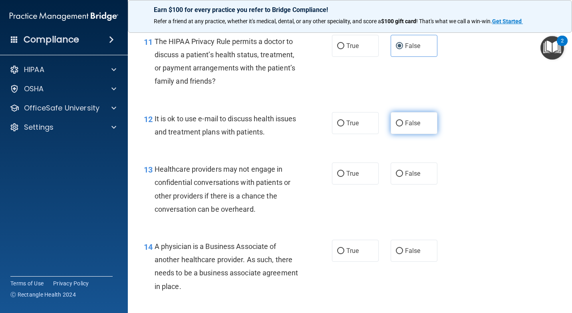
click at [407, 119] on span "False" at bounding box center [413, 123] width 16 height 8
click at [403, 120] on input "False" at bounding box center [399, 123] width 7 height 6
radio input "true"
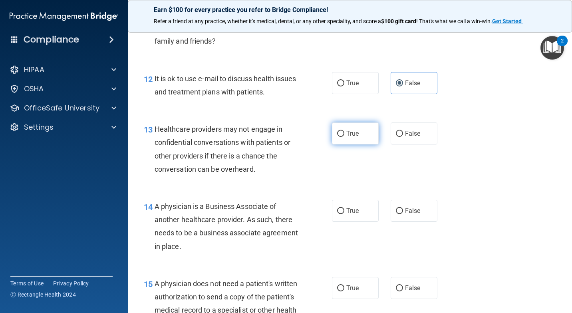
click at [353, 137] on span "True" at bounding box center [352, 133] width 12 height 8
click at [344, 137] on input "True" at bounding box center [340, 134] width 7 height 6
radio input "true"
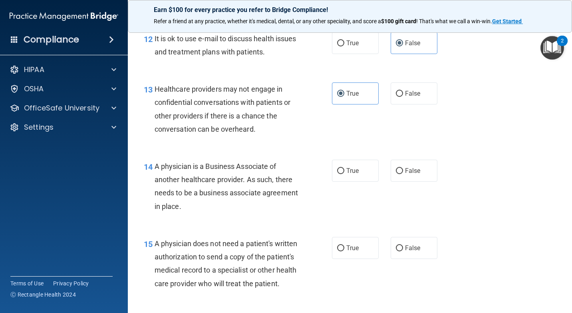
scroll to position [959, 0]
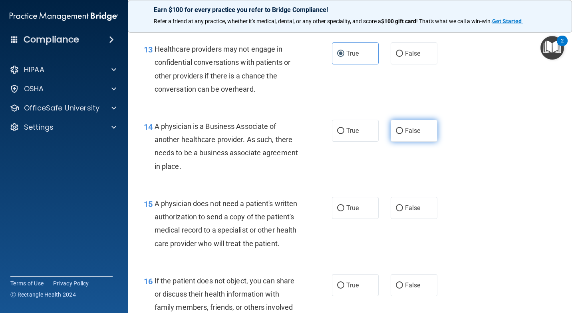
click at [405, 129] on span "False" at bounding box center [413, 131] width 16 height 8
click at [402, 129] on input "False" at bounding box center [399, 131] width 7 height 6
radio input "true"
click at [420, 215] on label "False" at bounding box center [414, 208] width 47 height 22
click at [403, 211] on input "False" at bounding box center [399, 208] width 7 height 6
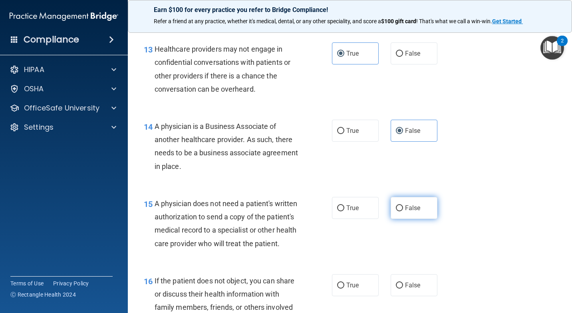
radio input "true"
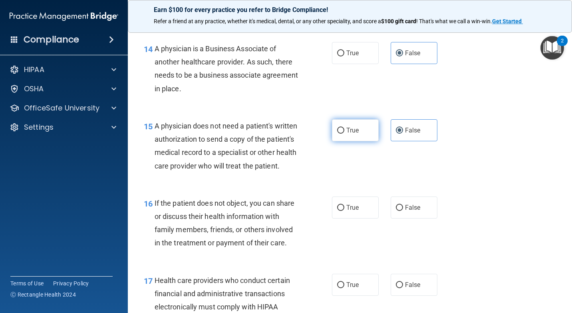
scroll to position [1039, 0]
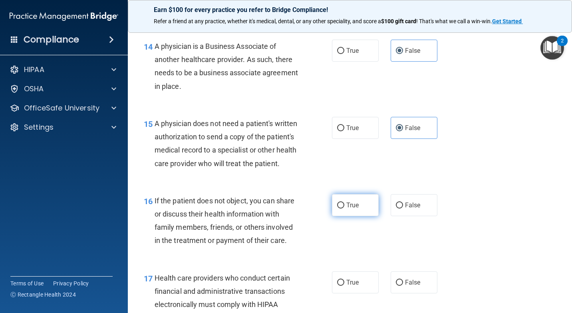
click at [339, 208] on input "True" at bounding box center [340, 205] width 7 height 6
radio input "true"
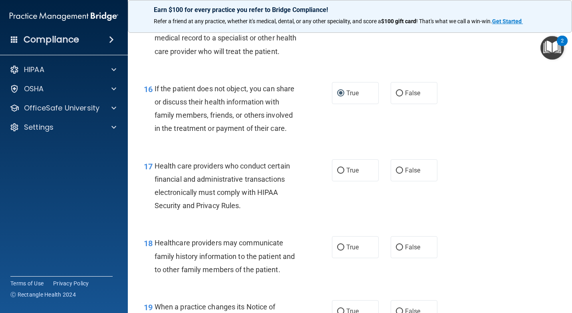
scroll to position [1159, 0]
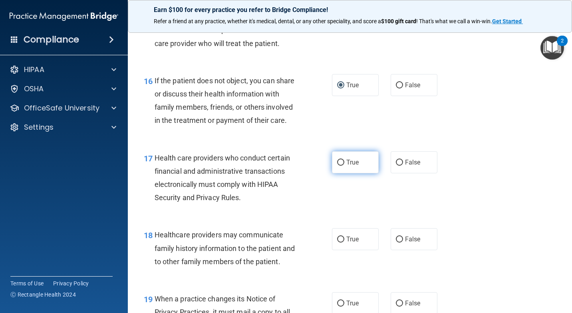
click at [353, 166] on span "True" at bounding box center [352, 162] width 12 height 8
click at [344, 165] on input "True" at bounding box center [340, 162] width 7 height 6
radio input "true"
click at [355, 250] on label "True" at bounding box center [355, 239] width 47 height 22
click at [344, 242] on input "True" at bounding box center [340, 239] width 7 height 6
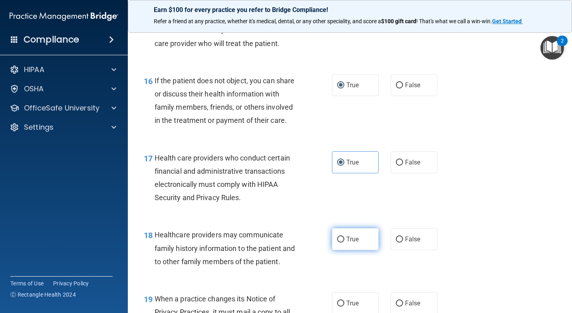
radio input "true"
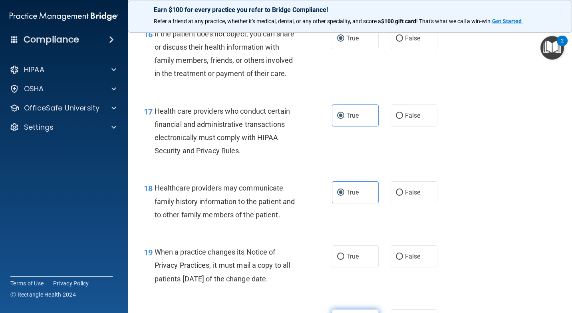
scroll to position [1279, 0]
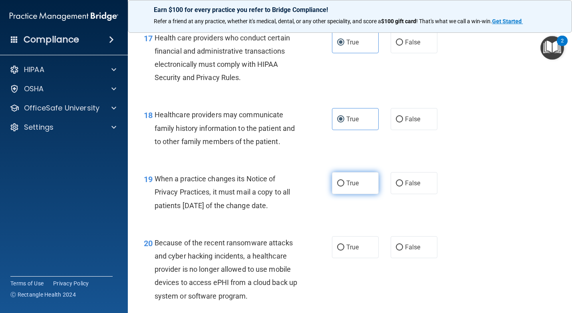
click at [340, 186] on input "True" at bounding box center [340, 183] width 7 height 6
radio input "true"
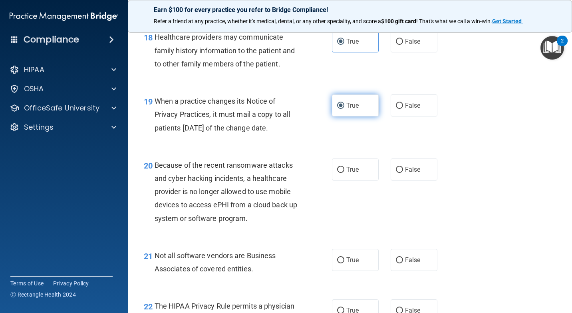
scroll to position [1359, 0]
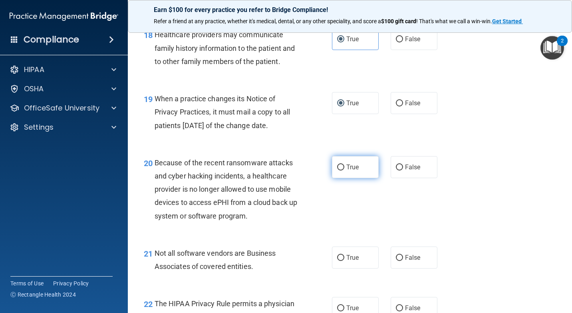
click at [344, 178] on label "True" at bounding box center [355, 167] width 47 height 22
click at [344, 170] on input "True" at bounding box center [340, 167] width 7 height 6
radio input "true"
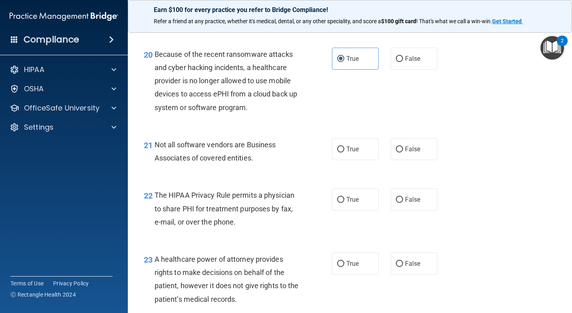
scroll to position [1479, 0]
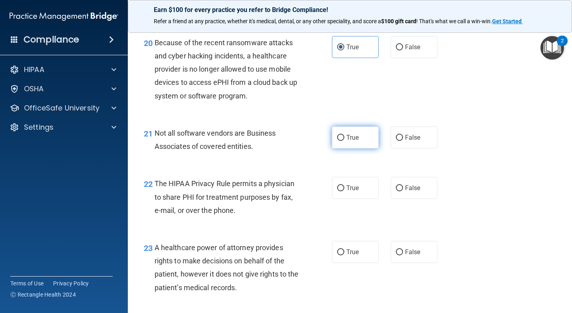
click at [350, 148] on label "True" at bounding box center [355, 137] width 47 height 22
click at [344, 141] on input "True" at bounding box center [340, 138] width 7 height 6
radio input "true"
click at [412, 191] on span "False" at bounding box center [413, 188] width 16 height 8
click at [403, 191] on input "False" at bounding box center [399, 188] width 7 height 6
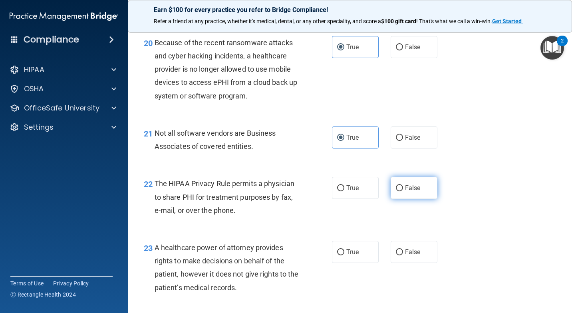
radio input "true"
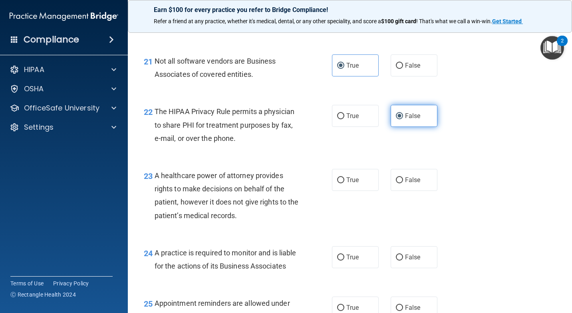
scroll to position [1559, 0]
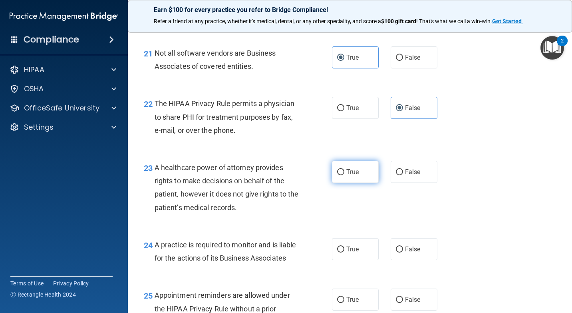
click at [350, 175] on span "True" at bounding box center [352, 172] width 12 height 8
click at [344, 175] on input "True" at bounding box center [340, 172] width 7 height 6
radio input "true"
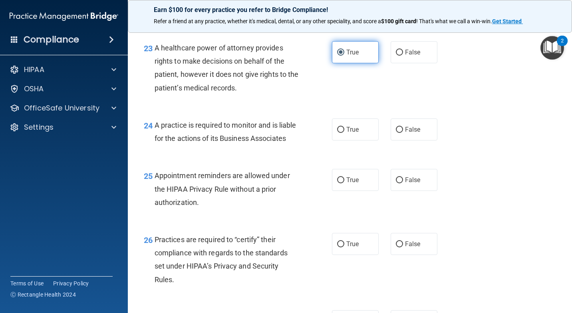
scroll to position [1678, 0]
click at [403, 140] on label "False" at bounding box center [414, 129] width 47 height 22
click at [403, 132] on input "False" at bounding box center [399, 129] width 7 height 6
radio input "true"
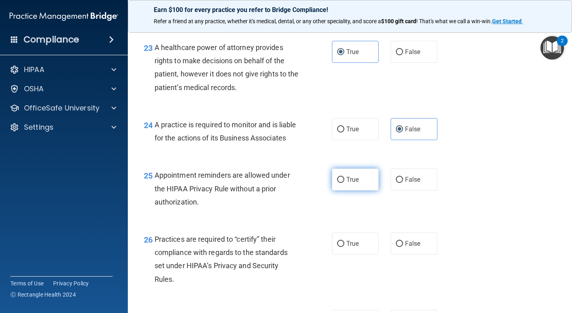
click at [344, 190] on label "True" at bounding box center [355, 179] width 47 height 22
click at [344, 183] on input "True" at bounding box center [340, 180] width 7 height 6
radio input "true"
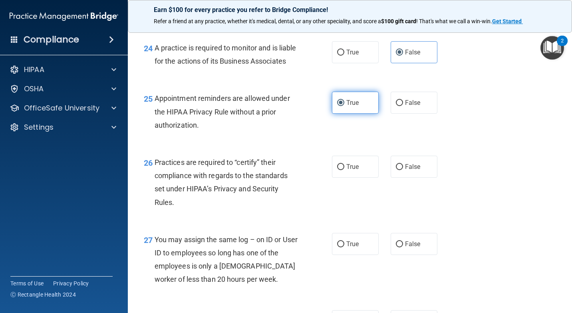
scroll to position [1758, 0]
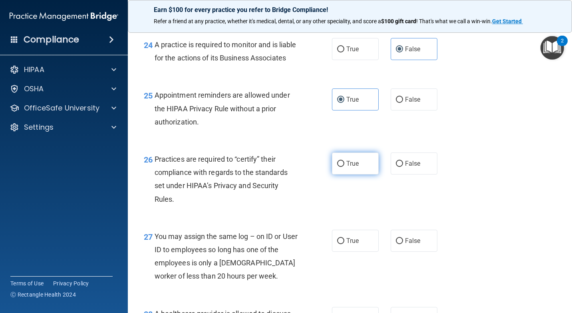
click at [336, 174] on label "True" at bounding box center [355, 163] width 47 height 22
click at [337, 167] on input "True" at bounding box center [340, 164] width 7 height 6
radio input "true"
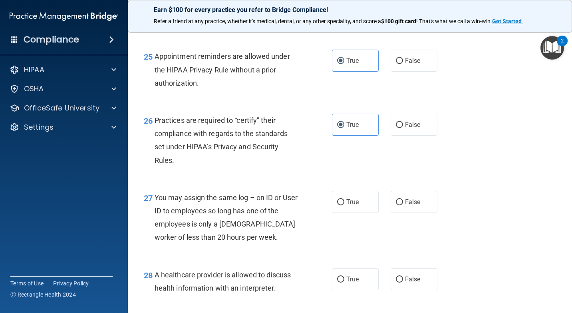
scroll to position [1878, 0]
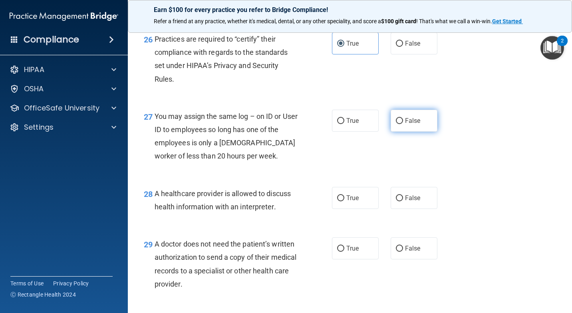
click at [406, 131] on label "False" at bounding box center [414, 120] width 47 height 22
click at [403, 124] on input "False" at bounding box center [399, 121] width 7 height 6
radio input "true"
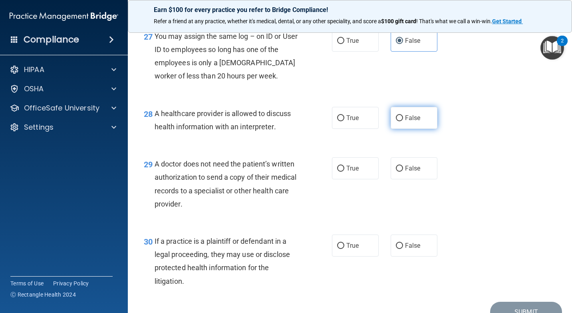
click at [395, 129] on label "False" at bounding box center [414, 118] width 47 height 22
click at [396, 121] on input "False" at bounding box center [399, 118] width 7 height 6
radio input "true"
click at [411, 172] on span "False" at bounding box center [413, 168] width 16 height 8
click at [403, 171] on input "False" at bounding box center [399, 168] width 7 height 6
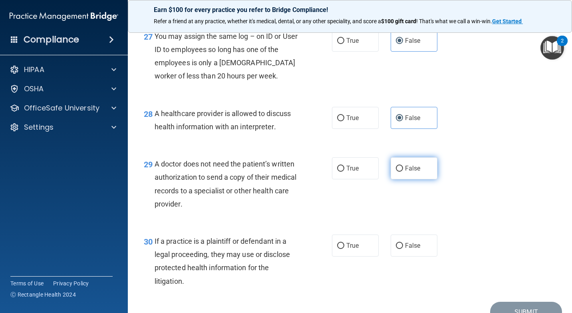
radio input "true"
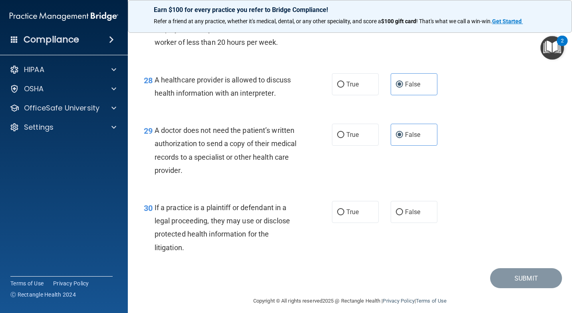
scroll to position [2026, 0]
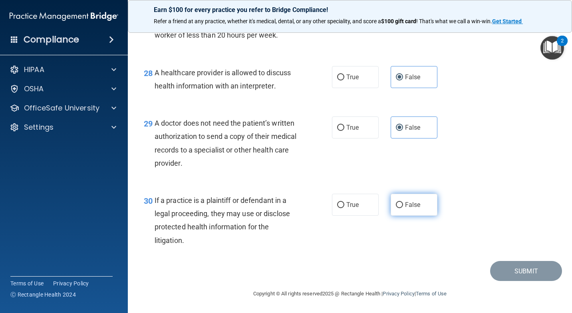
click at [405, 199] on label "False" at bounding box center [414, 204] width 47 height 22
click at [403, 202] on input "False" at bounding box center [399, 205] width 7 height 6
radio input "true"
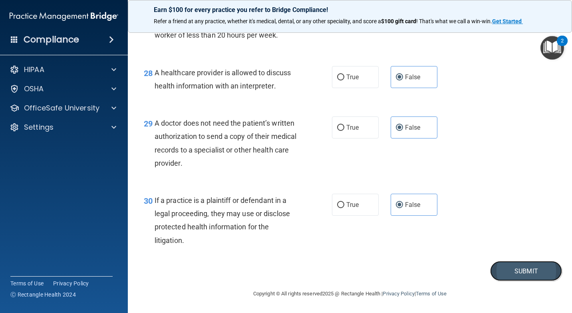
click at [508, 273] on button "Submit" at bounding box center [526, 271] width 72 height 20
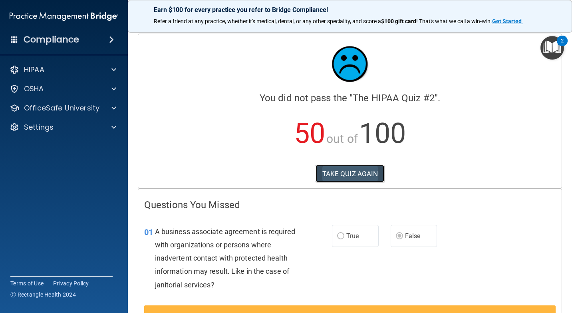
click at [352, 173] on button "TAKE QUIZ AGAIN" at bounding box center [350, 174] width 69 height 18
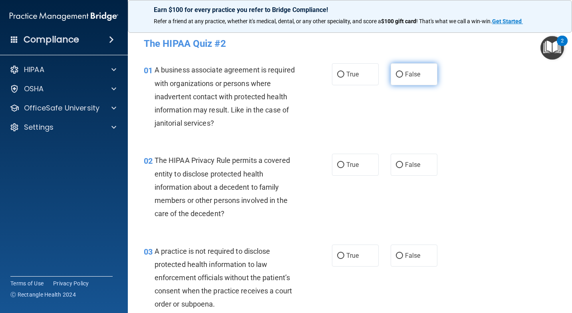
click at [396, 72] on input "False" at bounding box center [399, 75] width 7 height 6
radio input "true"
click at [342, 163] on label "True" at bounding box center [355, 164] width 47 height 22
click at [342, 163] on input "True" at bounding box center [340, 165] width 7 height 6
radio input "true"
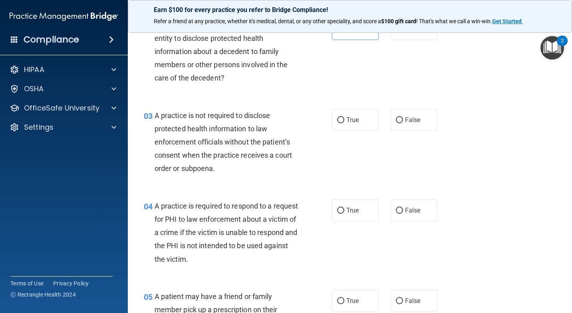
scroll to position [200, 0]
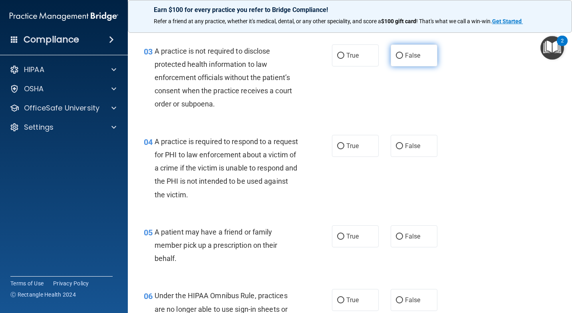
click at [400, 62] on label "False" at bounding box center [414, 55] width 47 height 22
click at [400, 59] on input "False" at bounding box center [399, 56] width 7 height 6
radio input "true"
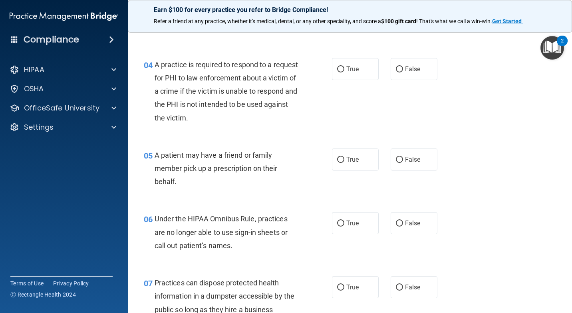
scroll to position [280, 0]
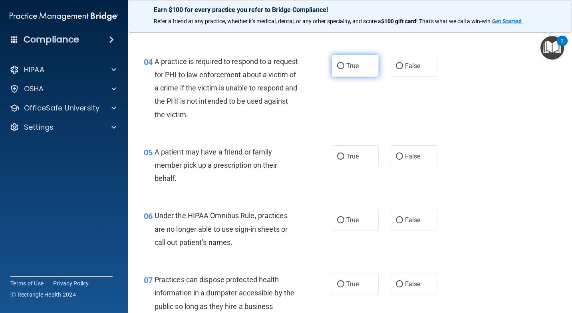
click at [346, 66] on span "True" at bounding box center [352, 66] width 12 height 8
click at [344, 66] on input "True" at bounding box center [340, 66] width 7 height 6
radio input "true"
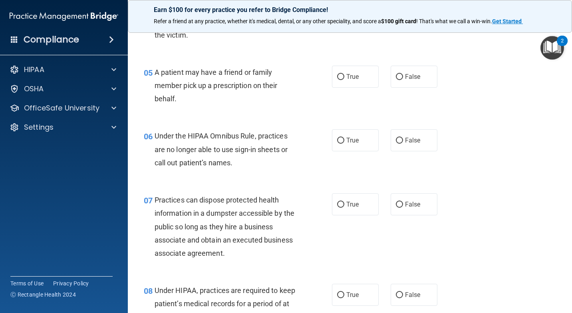
scroll to position [360, 0]
click at [367, 80] on label "True" at bounding box center [355, 76] width 47 height 22
click at [344, 80] on input "True" at bounding box center [340, 77] width 7 height 6
radio input "true"
click at [401, 134] on label "False" at bounding box center [414, 140] width 47 height 22
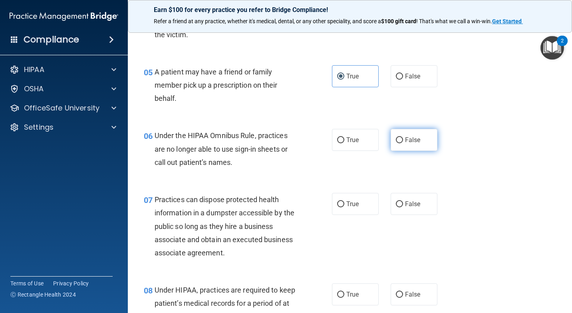
click at [401, 137] on input "False" at bounding box center [399, 140] width 7 height 6
radio input "true"
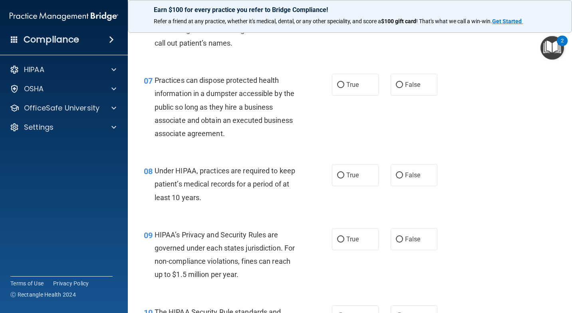
scroll to position [480, 0]
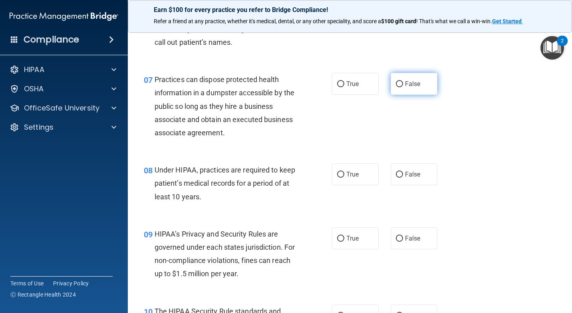
click at [401, 83] on label "False" at bounding box center [414, 84] width 47 height 22
click at [401, 83] on input "False" at bounding box center [399, 84] width 7 height 6
radio input "true"
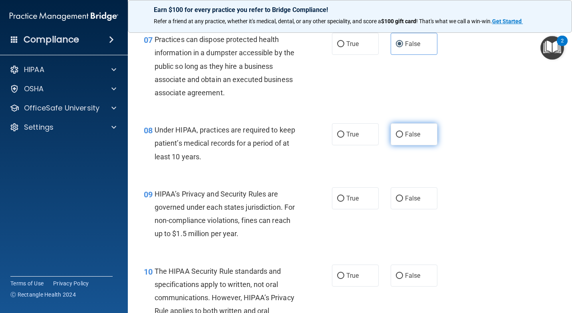
click at [405, 135] on span "False" at bounding box center [413, 134] width 16 height 8
click at [403, 135] on input "False" at bounding box center [399, 134] width 7 height 6
radio input "true"
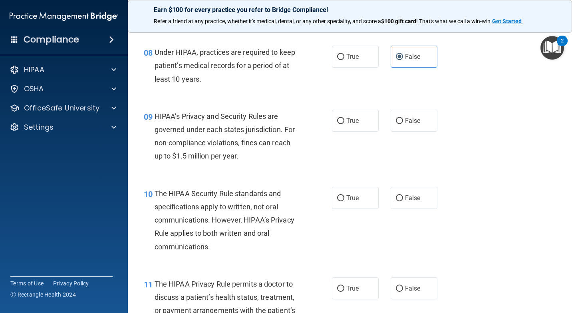
scroll to position [599, 0]
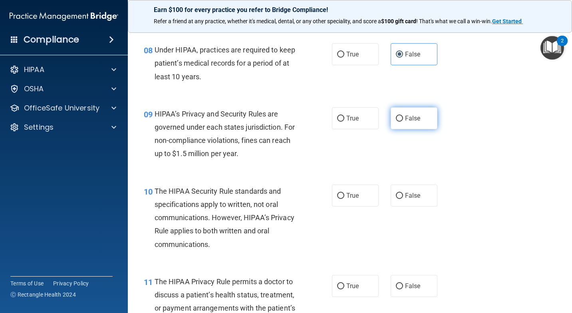
click at [417, 115] on label "False" at bounding box center [414, 118] width 47 height 22
click at [403, 115] on input "False" at bounding box center [399, 118] width 7 height 6
radio input "true"
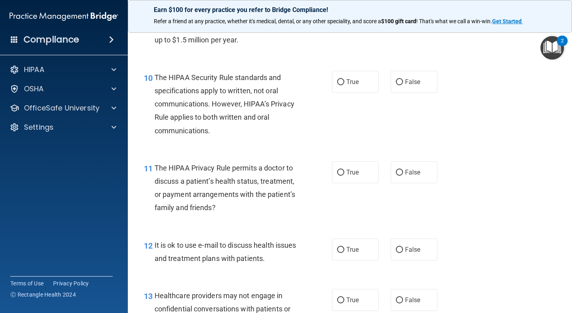
scroll to position [719, 0]
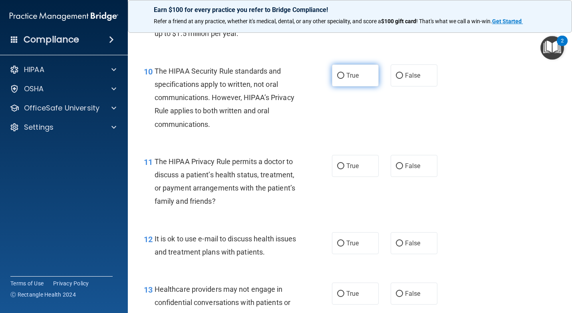
click at [367, 82] on label "True" at bounding box center [355, 75] width 47 height 22
click at [344, 79] on input "True" at bounding box center [340, 76] width 7 height 6
radio input "true"
click at [401, 167] on label "False" at bounding box center [414, 166] width 47 height 22
click at [401, 167] on input "False" at bounding box center [399, 166] width 7 height 6
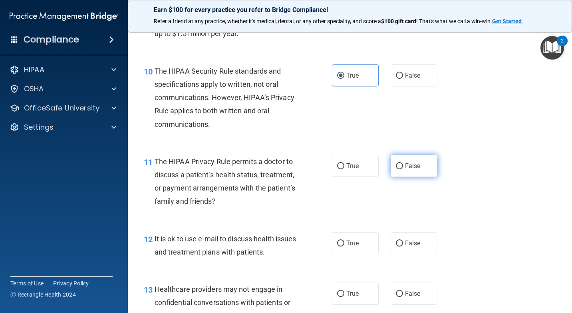
radio input "true"
click at [346, 162] on span "True" at bounding box center [352, 166] width 12 height 8
click at [344, 163] on input "True" at bounding box center [340, 166] width 7 height 6
radio input "true"
radio input "false"
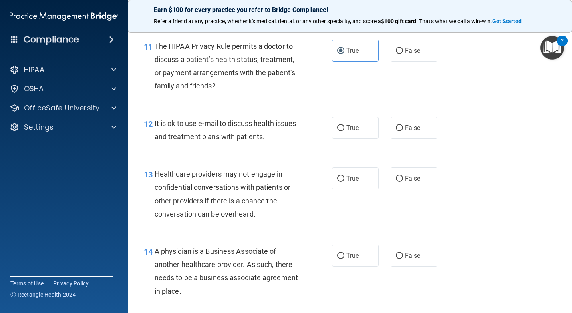
scroll to position [839, 0]
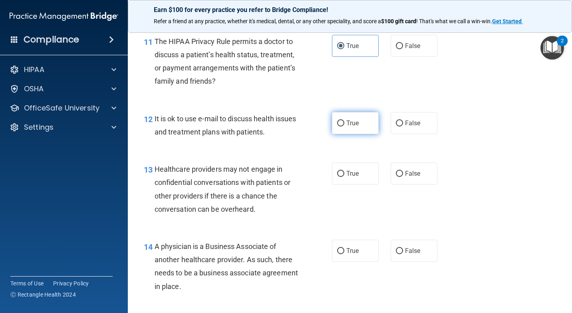
click at [348, 125] on span "True" at bounding box center [352, 123] width 12 height 8
click at [344, 125] on input "True" at bounding box center [340, 123] width 7 height 6
radio input "true"
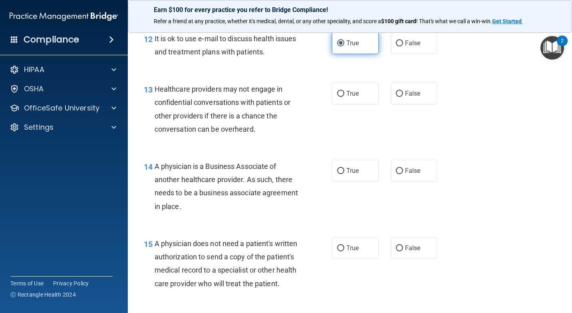
scroll to position [959, 0]
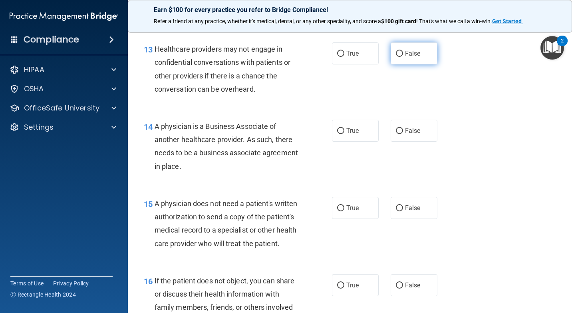
click at [406, 50] on span "False" at bounding box center [413, 54] width 16 height 8
click at [403, 51] on input "False" at bounding box center [399, 54] width 7 height 6
radio input "true"
click at [404, 137] on label "False" at bounding box center [414, 130] width 47 height 22
click at [403, 134] on input "False" at bounding box center [399, 131] width 7 height 6
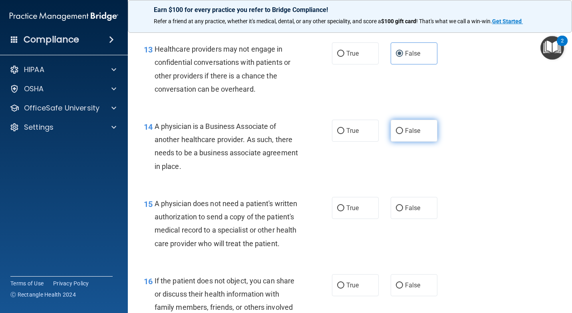
radio input "true"
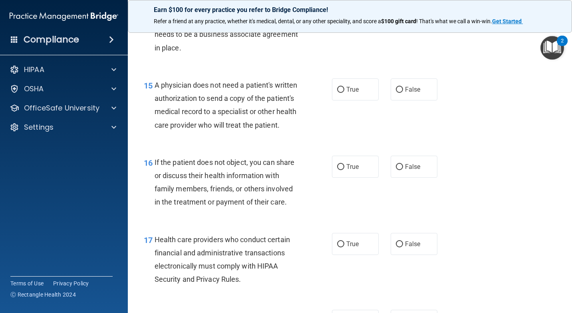
scroll to position [1079, 0]
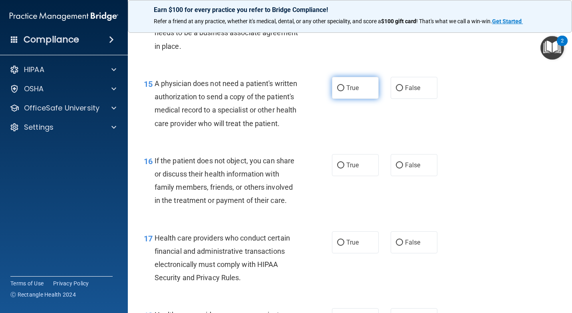
click at [359, 94] on label "True" at bounding box center [355, 88] width 47 height 22
click at [344, 91] on input "True" at bounding box center [340, 88] width 7 height 6
radio input "true"
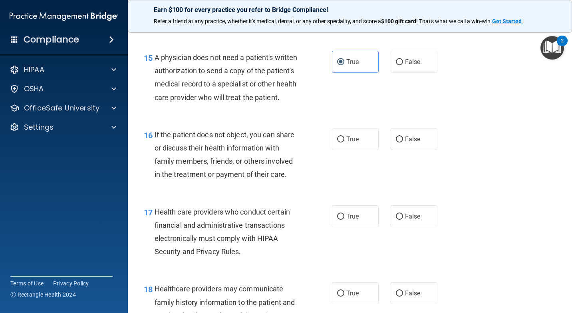
scroll to position [1119, 0]
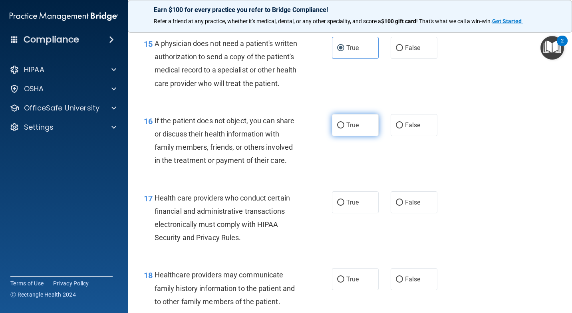
click at [337, 128] on input "True" at bounding box center [340, 125] width 7 height 6
radio input "true"
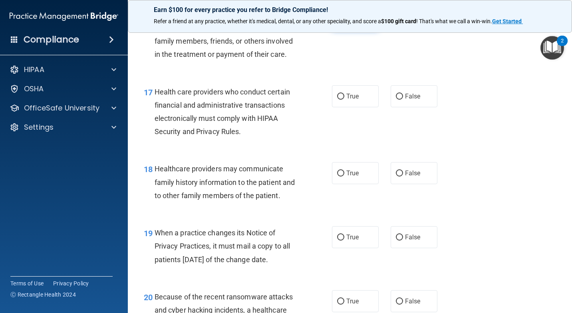
scroll to position [1239, 0]
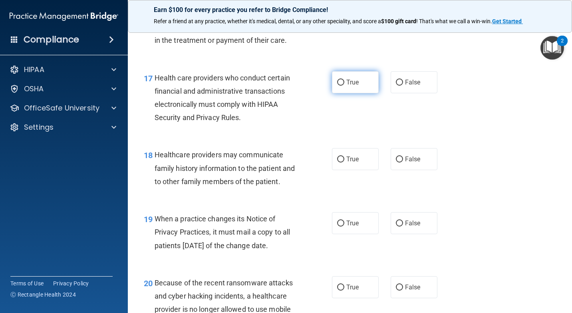
click at [338, 86] on input "True" at bounding box center [340, 83] width 7 height 6
radio input "true"
click at [396, 162] on input "False" at bounding box center [399, 159] width 7 height 6
radio input "true"
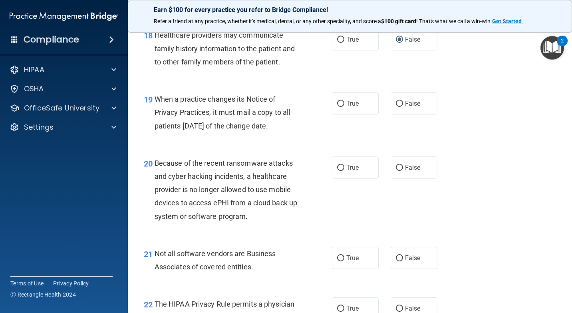
scroll to position [1359, 0]
click at [408, 107] on span "False" at bounding box center [413, 103] width 16 height 8
click at [403, 106] on input "False" at bounding box center [399, 103] width 7 height 6
radio input "true"
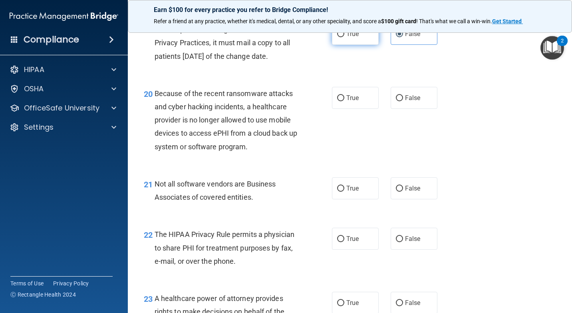
scroll to position [1439, 0]
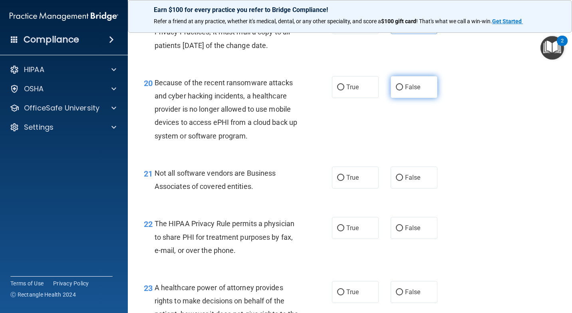
click at [413, 91] on span "False" at bounding box center [413, 87] width 16 height 8
click at [403, 90] on input "False" at bounding box center [399, 87] width 7 height 6
radio input "true"
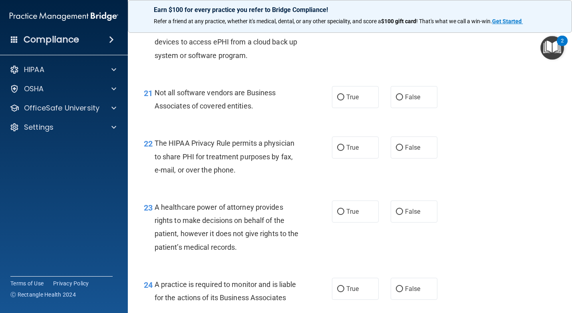
scroll to position [1559, 0]
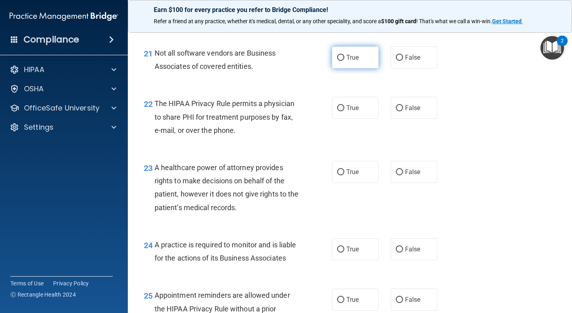
click at [358, 68] on label "True" at bounding box center [355, 57] width 47 height 22
click at [344, 61] on input "True" at bounding box center [340, 58] width 7 height 6
radio input "true"
click at [356, 114] on label "True" at bounding box center [355, 108] width 47 height 22
click at [344, 111] on input "True" at bounding box center [340, 108] width 7 height 6
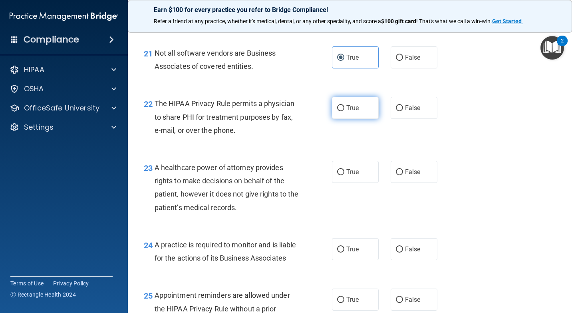
radio input "true"
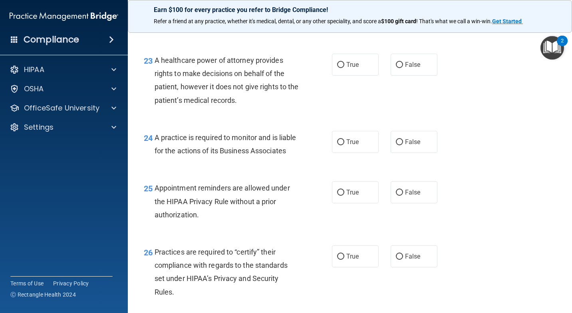
scroll to position [1678, 0]
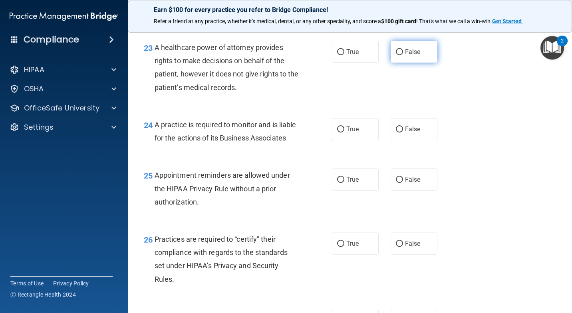
click at [391, 63] on label "False" at bounding box center [414, 52] width 47 height 22
click at [396, 55] on input "False" at bounding box center [399, 52] width 7 height 6
radio input "true"
click at [391, 140] on label "False" at bounding box center [414, 129] width 47 height 22
click at [396, 132] on input "False" at bounding box center [399, 129] width 7 height 6
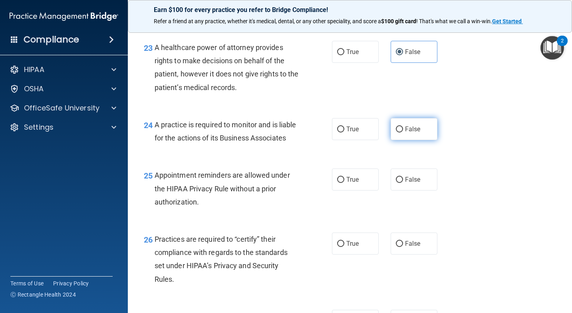
radio input "true"
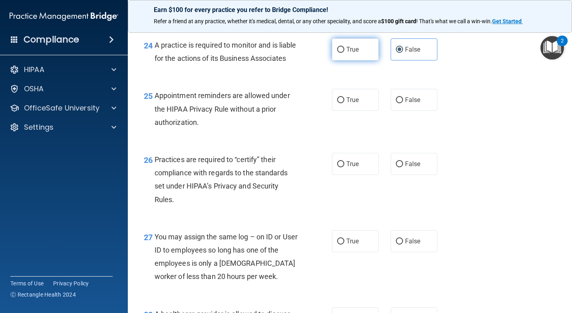
scroll to position [1758, 0]
click at [357, 110] on label "True" at bounding box center [355, 99] width 47 height 22
click at [344, 103] on input "True" at bounding box center [340, 100] width 7 height 6
radio input "true"
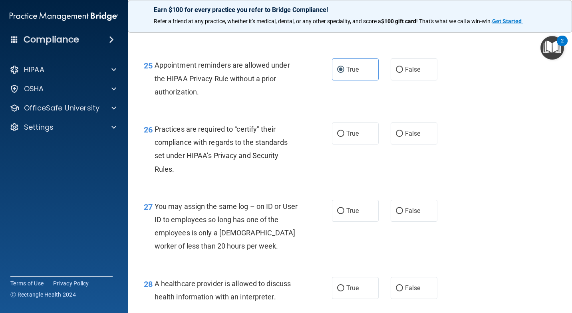
scroll to position [1838, 0]
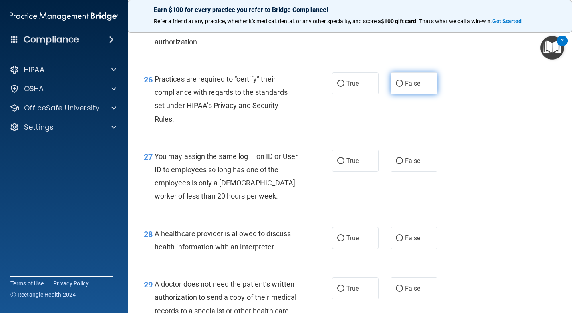
click at [413, 87] on span "False" at bounding box center [413, 84] width 16 height 8
click at [403, 87] on input "False" at bounding box center [399, 84] width 7 height 6
radio input "true"
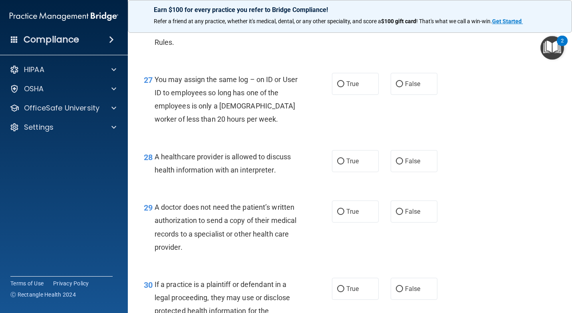
scroll to position [1918, 0]
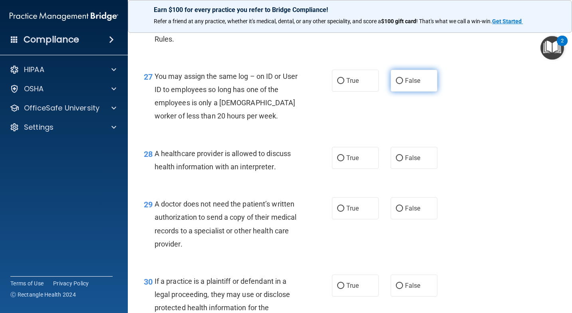
click at [431, 92] on label "False" at bounding box center [414, 81] width 47 height 22
click at [403, 84] on input "False" at bounding box center [399, 81] width 7 height 6
radio input "true"
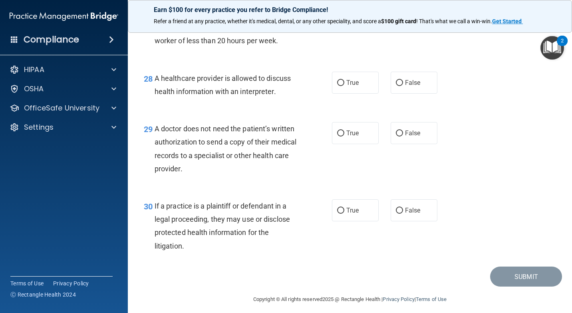
scroll to position [1998, 0]
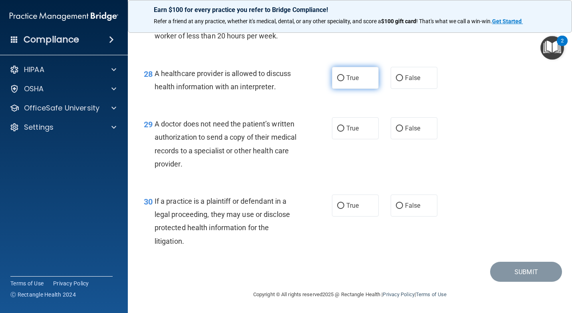
click at [355, 89] on label "True" at bounding box center [355, 78] width 47 height 22
click at [344, 81] on input "True" at bounding box center [340, 78] width 7 height 6
radio input "true"
click at [356, 132] on span "True" at bounding box center [352, 128] width 12 height 8
click at [344, 131] on input "True" at bounding box center [340, 128] width 7 height 6
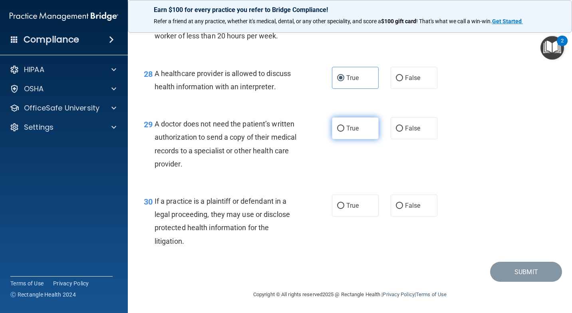
radio input "true"
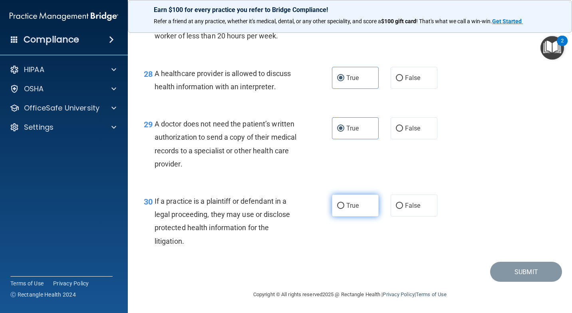
click at [367, 216] on label "True" at bounding box center [355, 205] width 47 height 22
click at [344, 209] on input "True" at bounding box center [340, 206] width 7 height 6
radio input "true"
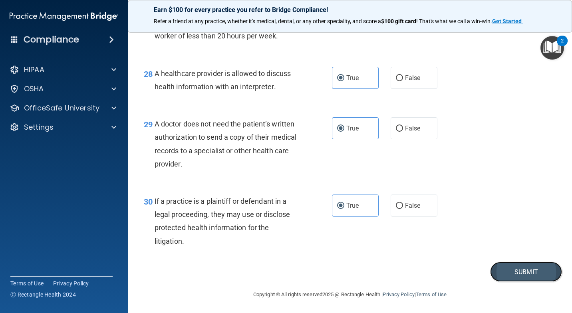
click at [498, 282] on button "Submit" at bounding box center [526, 271] width 72 height 20
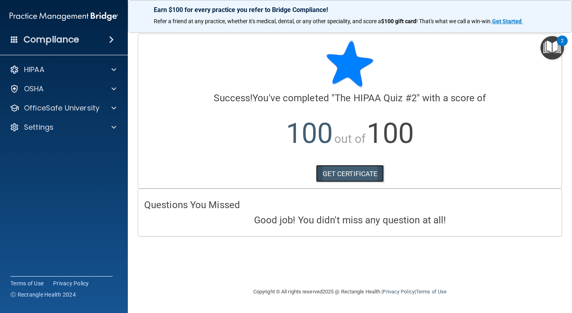
click at [350, 172] on link "GET CERTIFICATE" at bounding box center [350, 174] width 68 height 18
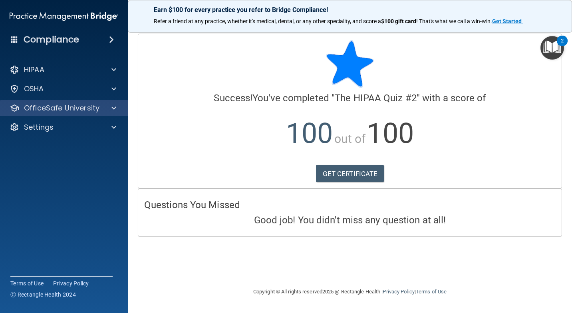
click at [75, 100] on div "OfficeSafe University" at bounding box center [64, 108] width 128 height 16
drag, startPoint x: 75, startPoint y: 100, endPoint x: 125, endPoint y: 107, distance: 50.5
click at [125, 107] on div "OfficeSafe University" at bounding box center [64, 108] width 128 height 16
click at [91, 106] on p "OfficeSafe University" at bounding box center [62, 108] width 76 height 10
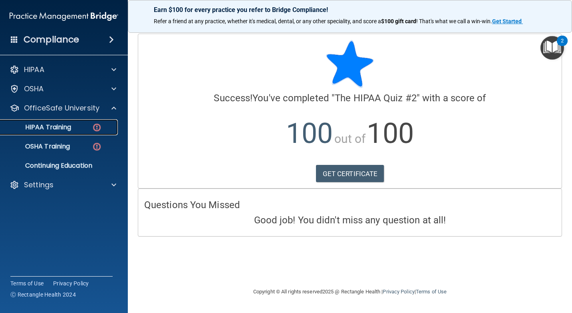
click at [70, 126] on p "HIPAA Training" at bounding box center [38, 127] width 66 height 8
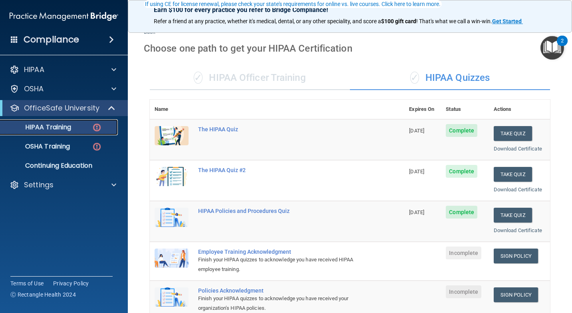
scroll to position [120, 0]
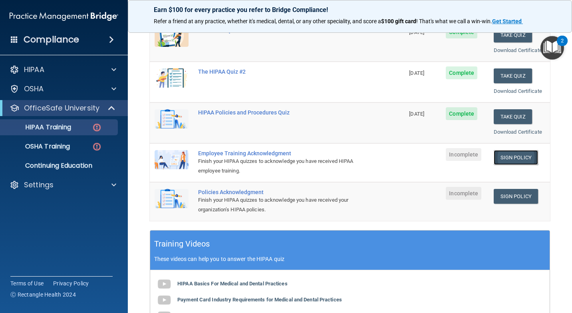
click at [523, 159] on link "Sign Policy" at bounding box center [516, 157] width 44 height 15
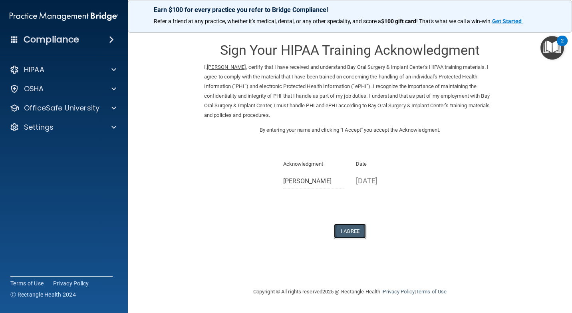
click at [362, 228] on button "I Agree" at bounding box center [350, 230] width 32 height 15
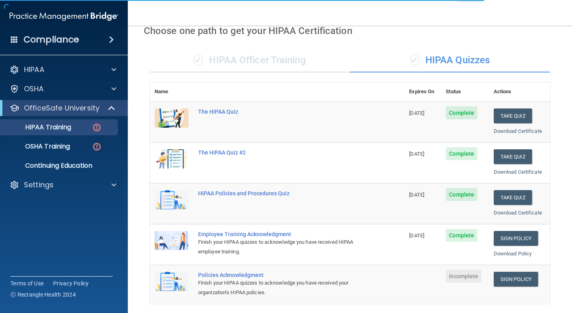
scroll to position [120, 0]
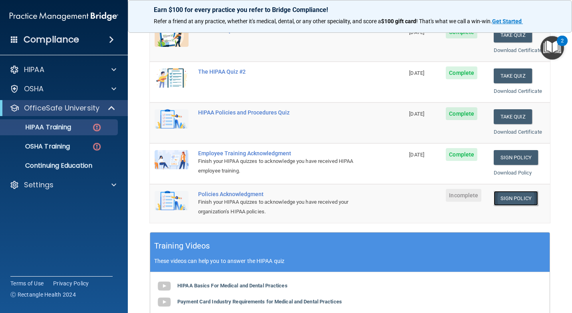
click at [510, 196] on link "Sign Policy" at bounding box center [516, 198] width 44 height 15
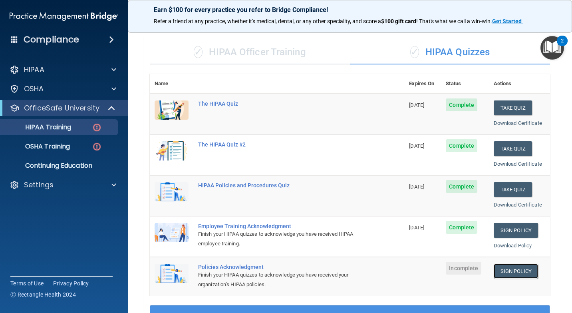
scroll to position [0, 0]
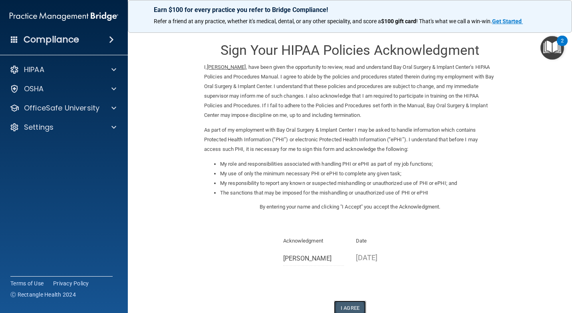
click at [347, 305] on button "I Agree" at bounding box center [350, 307] width 32 height 15
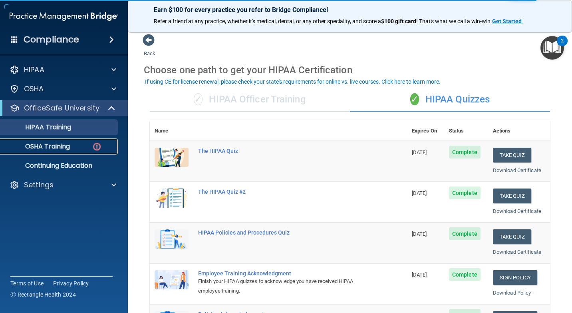
click at [74, 148] on div "OSHA Training" at bounding box center [59, 146] width 109 height 8
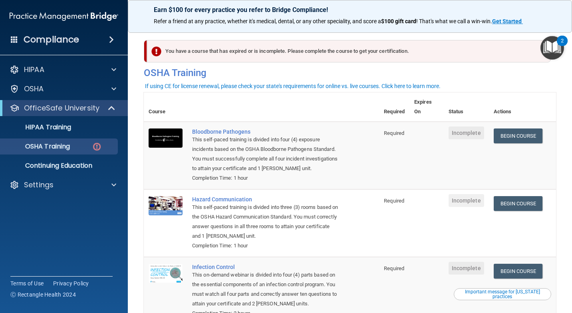
click at [371, 46] on div "You have a course that has expired or is incomplete. Please complete the course…" at bounding box center [349, 51] width 404 height 22
click at [522, 137] on link "Begin Course" at bounding box center [518, 135] width 49 height 15
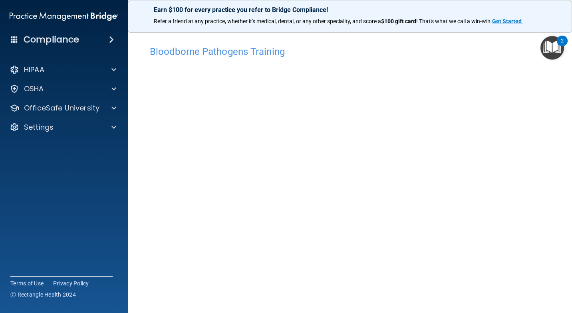
scroll to position [30, 0]
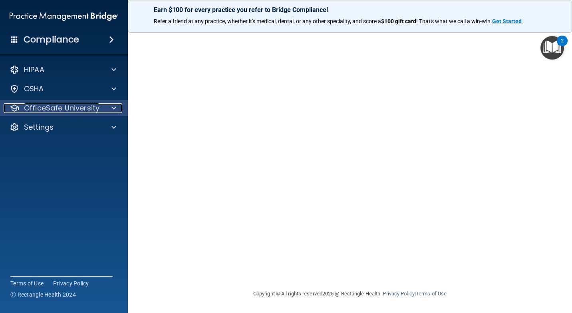
click at [33, 105] on p "OfficeSafe University" at bounding box center [62, 108] width 76 height 10
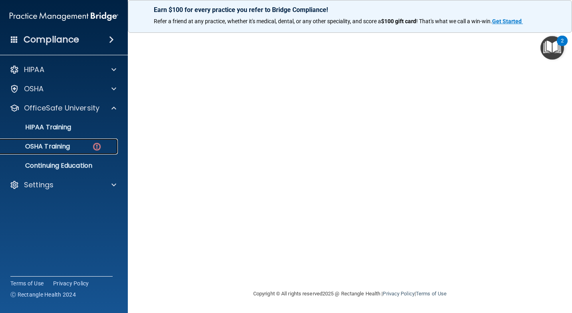
click at [55, 149] on p "OSHA Training" at bounding box center [37, 146] width 65 height 8
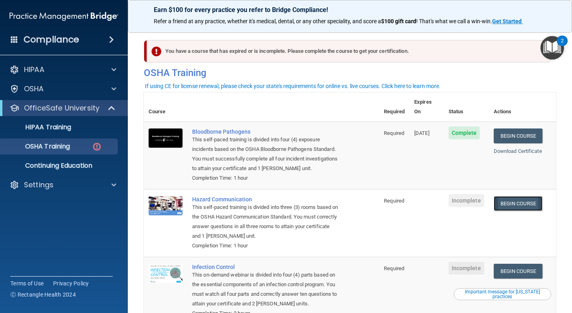
click at [505, 196] on link "Begin Course" at bounding box center [518, 203] width 49 height 15
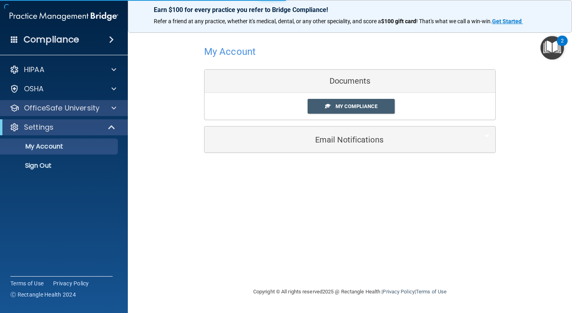
click at [88, 102] on div "OfficeSafe University" at bounding box center [64, 108] width 128 height 16
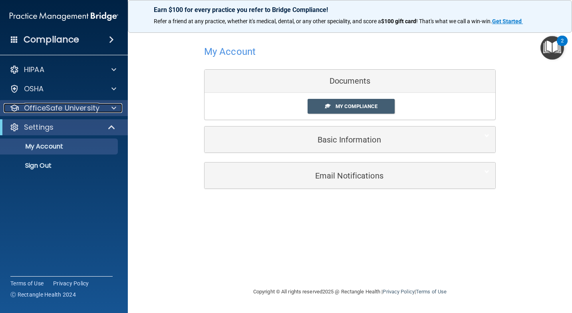
click at [116, 106] on div at bounding box center [113, 108] width 20 height 10
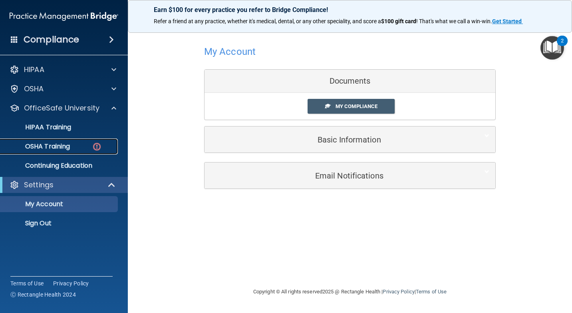
click at [70, 145] on p "OSHA Training" at bounding box center [37, 146] width 65 height 8
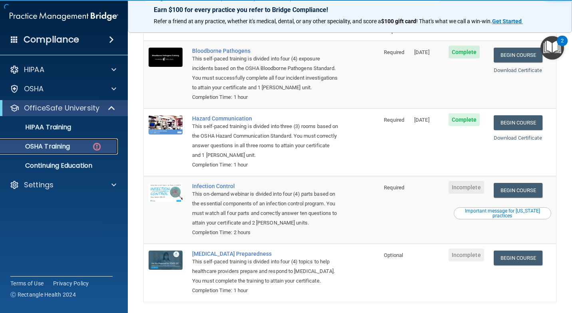
scroll to position [103, 0]
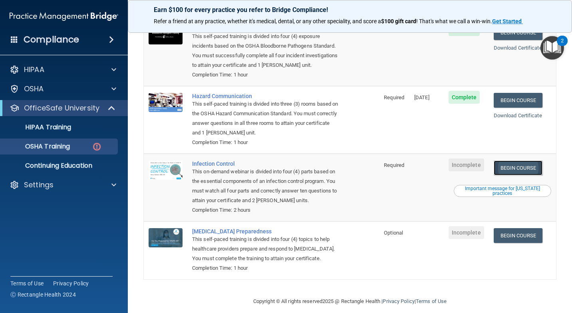
click at [516, 160] on link "Begin Course" at bounding box center [518, 167] width 49 height 15
click at [42, 143] on p "OSHA Training" at bounding box center [37, 146] width 65 height 8
click at [89, 144] on div "OSHA Training" at bounding box center [59, 146] width 109 height 8
click at [62, 146] on p "OSHA Training" at bounding box center [37, 146] width 65 height 8
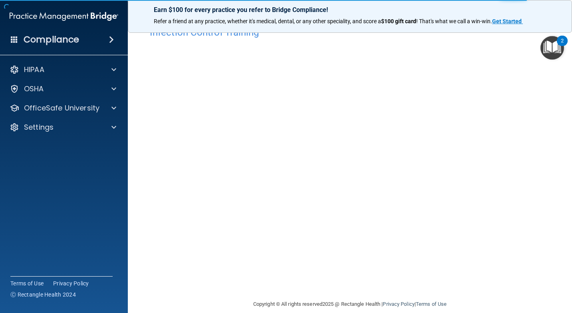
scroll to position [30, 0]
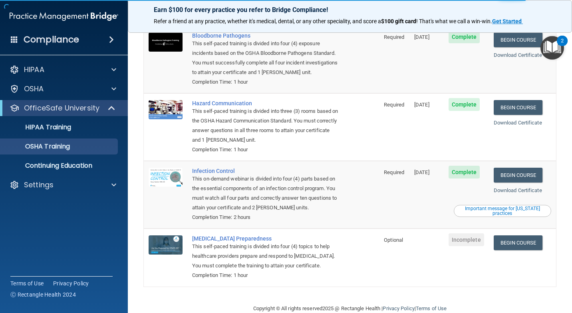
scroll to position [81, 0]
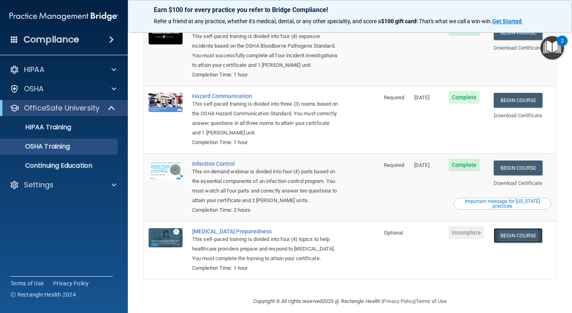
click at [522, 231] on link "Begin Course" at bounding box center [518, 235] width 49 height 15
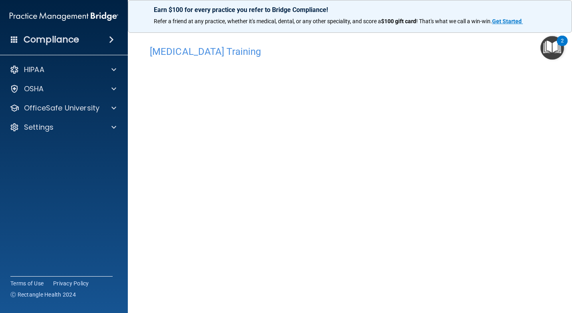
scroll to position [30, 0]
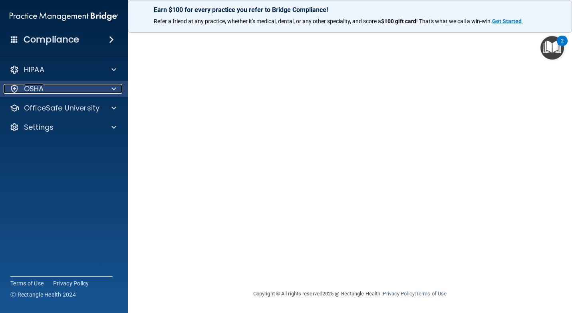
click at [42, 86] on div "OSHA" at bounding box center [53, 89] width 99 height 10
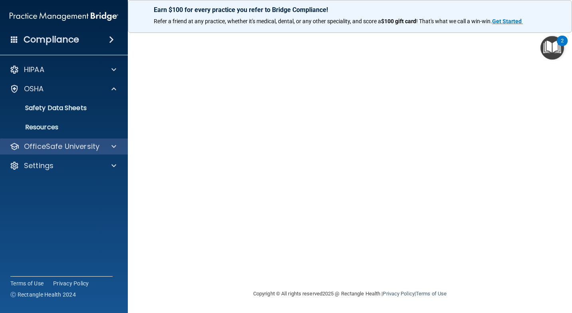
click at [51, 140] on div "OfficeSafe University" at bounding box center [64, 146] width 128 height 16
click at [64, 148] on p "OfficeSafe University" at bounding box center [62, 146] width 76 height 10
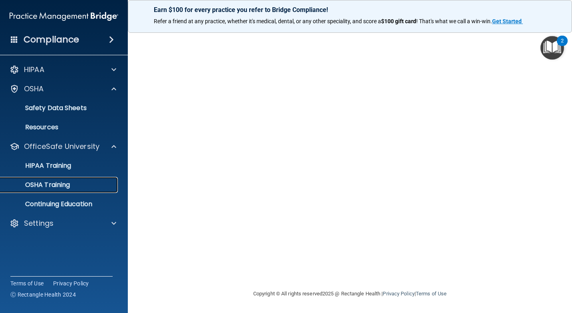
click at [60, 181] on p "OSHA Training" at bounding box center [37, 185] width 65 height 8
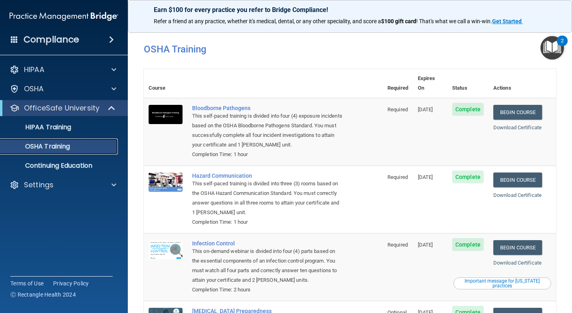
scroll to position [1, 0]
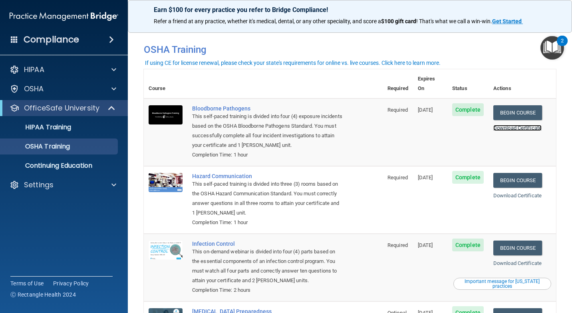
click at [508, 125] on link "Download Certificate" at bounding box center [518, 128] width 48 height 6
click at [512, 192] on link "Download Certificate" at bounding box center [518, 195] width 48 height 6
click at [503, 260] on link "Download Certificate" at bounding box center [518, 263] width 48 height 6
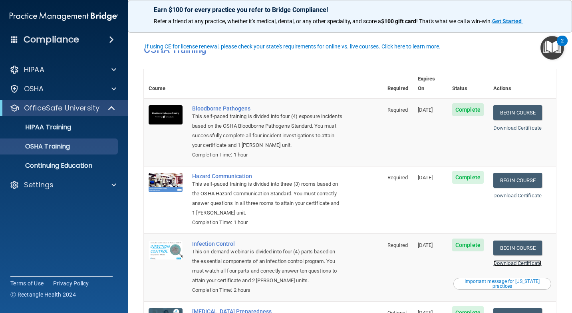
scroll to position [81, 0]
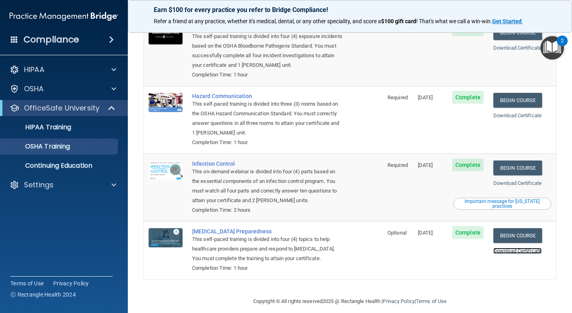
click at [507, 247] on link "Download Certificate" at bounding box center [518, 250] width 48 height 6
